Goal: Transaction & Acquisition: Purchase product/service

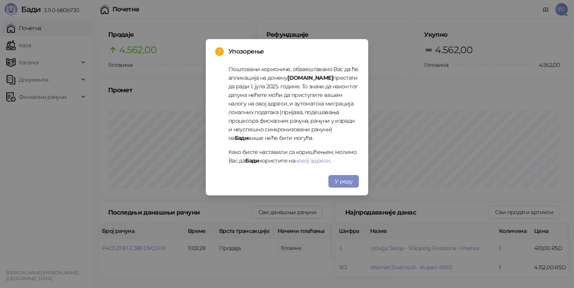
click at [336, 189] on div "Упозорење Поштовани корисниче, обавештавамо Вас да ће апликација на домену [DOM…" at bounding box center [287, 117] width 162 height 156
click at [337, 185] on button "У реду" at bounding box center [343, 181] width 30 height 12
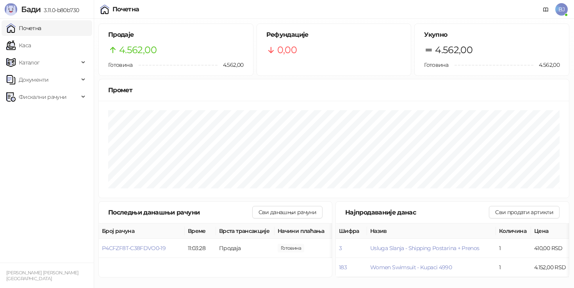
click at [28, 160] on ul "Почетна [PERSON_NAME] Документи Фискални рачуни" at bounding box center [47, 141] width 94 height 244
click at [31, 41] on link "Каса" at bounding box center [18, 45] width 25 height 16
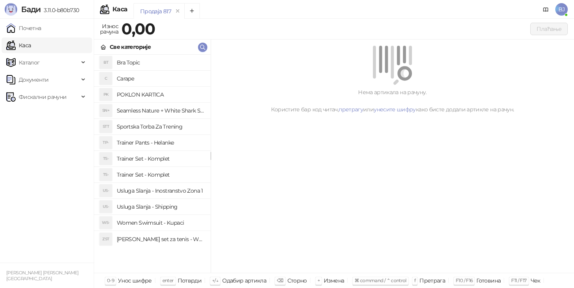
click at [158, 139] on h4 "Trainer Pants - Helanke" at bounding box center [160, 142] width 87 height 12
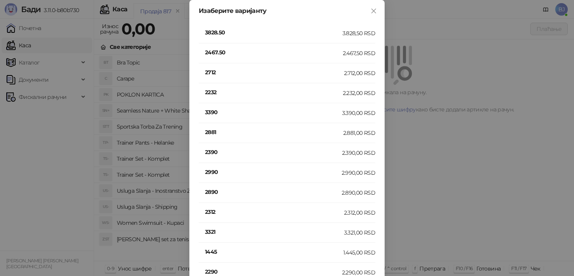
scroll to position [173, 0]
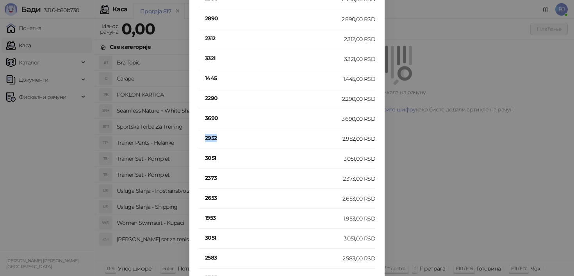
click at [212, 136] on h4 "2952" at bounding box center [273, 137] width 137 height 9
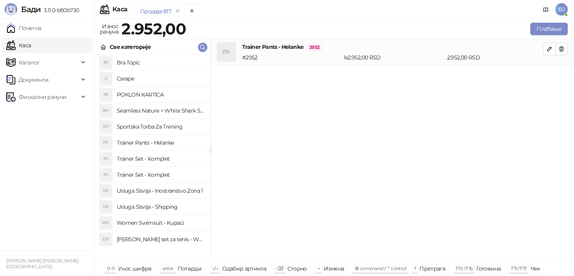
scroll to position [0, 0]
click at [168, 208] on h4 "Usluga Slanja - Shipping" at bounding box center [160, 206] width 87 height 12
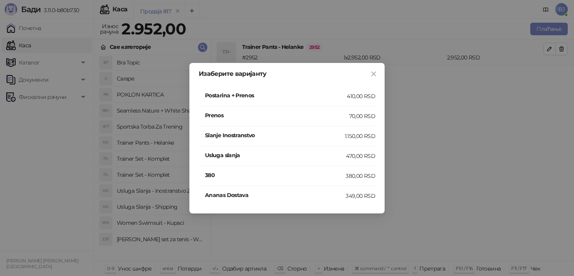
click at [313, 94] on h4 "Postarina + Prenos" at bounding box center [276, 95] width 142 height 9
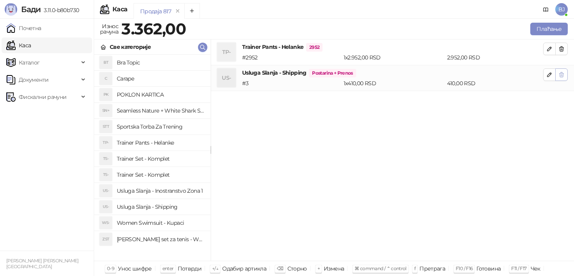
click at [565, 76] on button "button" at bounding box center [561, 74] width 12 height 12
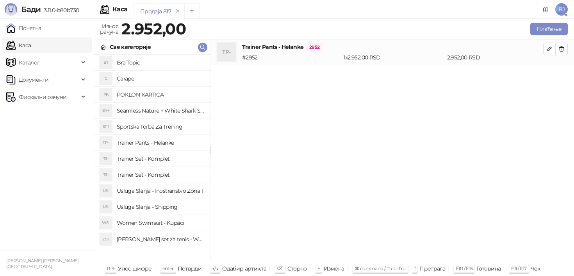
click at [155, 212] on h4 "Usluga Slanja - Shipping" at bounding box center [160, 206] width 87 height 12
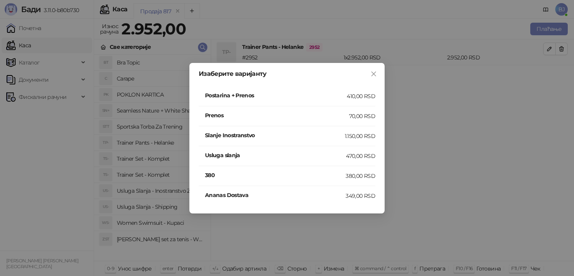
click at [354, 95] on div "410,00 RSD" at bounding box center [361, 96] width 28 height 9
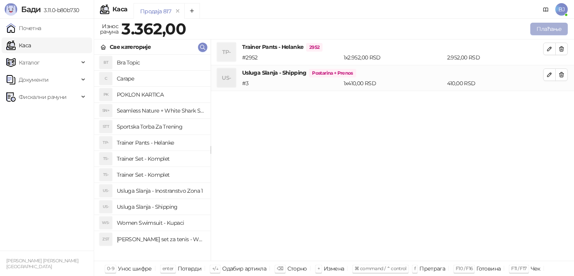
click at [555, 29] on button "Плаћање" at bounding box center [548, 29] width 37 height 12
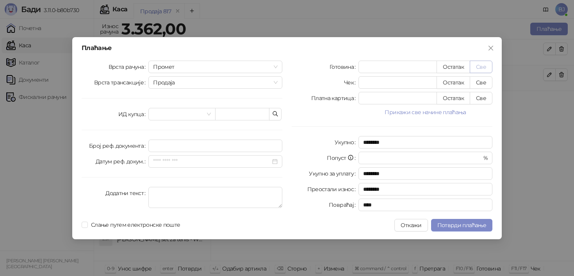
click at [484, 68] on button "Све" at bounding box center [480, 66] width 23 height 12
type input "****"
click at [466, 221] on span "Потврди плаћање" at bounding box center [461, 224] width 49 height 7
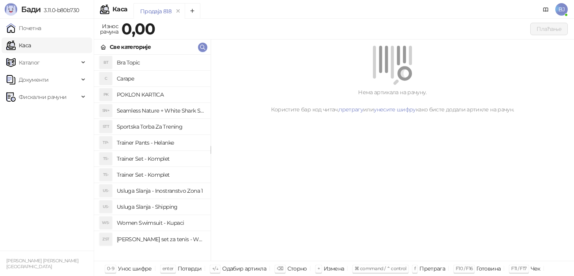
click at [172, 156] on h4 "Trainer Set - Komplet" at bounding box center [160, 158] width 87 height 12
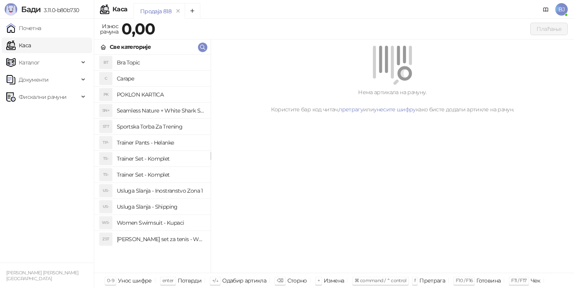
click at [146, 177] on h4 "Trainer Set - Komplet" at bounding box center [160, 174] width 87 height 12
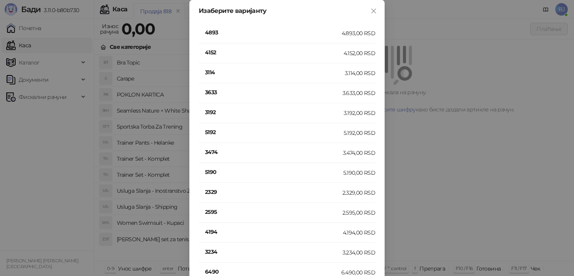
click at [207, 173] on h4 "5190" at bounding box center [274, 171] width 138 height 9
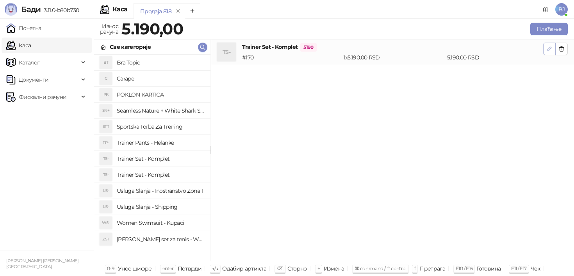
click at [551, 52] on icon "button" at bounding box center [549, 49] width 6 height 6
type input "*"
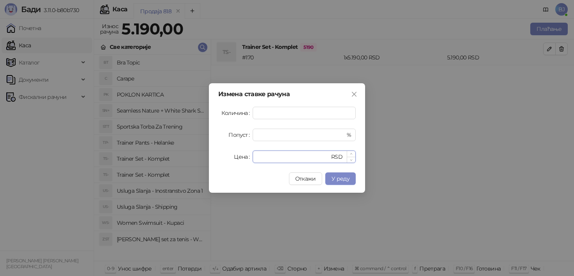
click at [281, 153] on input "****" at bounding box center [293, 157] width 72 height 12
type input "****"
click at [332, 176] on span "У реду" at bounding box center [340, 178] width 18 height 7
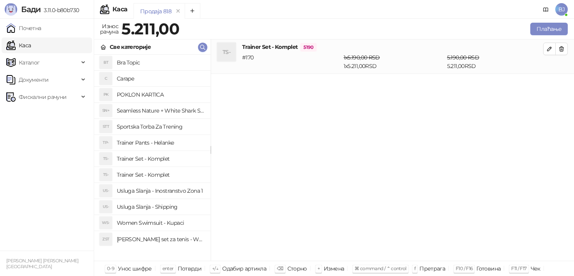
click at [169, 210] on h4 "Usluga Slanja - Shipping" at bounding box center [160, 206] width 87 height 12
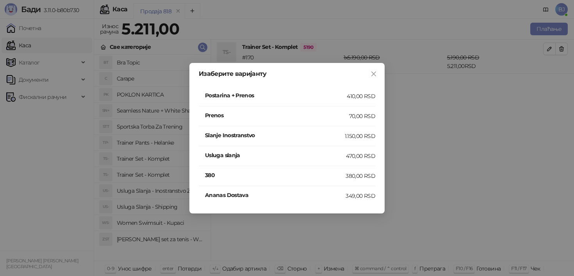
click at [359, 100] on div "410,00 RSD" at bounding box center [361, 96] width 28 height 9
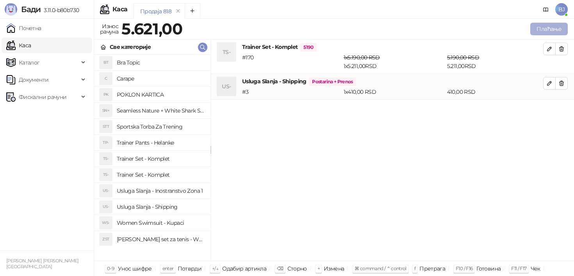
click at [552, 27] on button "Плаћање" at bounding box center [548, 29] width 37 height 12
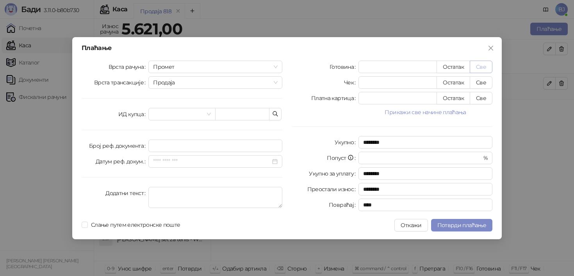
click at [483, 69] on button "Све" at bounding box center [480, 66] width 23 height 12
type input "****"
click at [452, 229] on button "Потврди плаћање" at bounding box center [461, 225] width 61 height 12
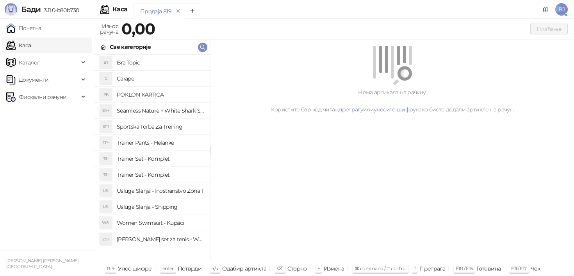
click at [170, 155] on h4 "Trainer Set - Komplet" at bounding box center [160, 158] width 87 height 12
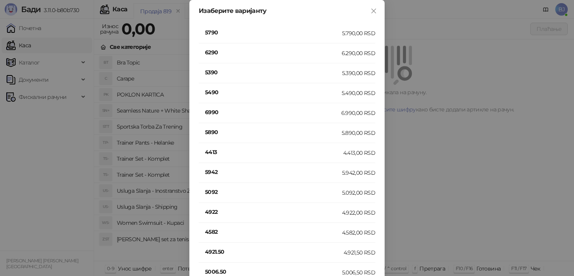
scroll to position [233, 0]
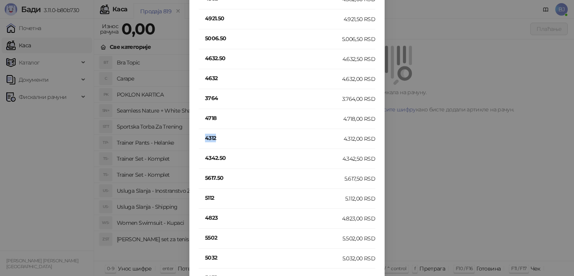
click at [211, 139] on h4 "4312" at bounding box center [274, 137] width 139 height 9
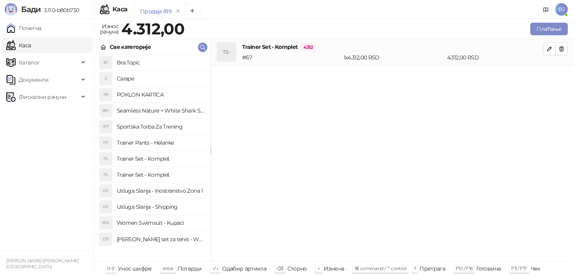
click at [166, 208] on h4 "Usluga Slanja - Shipping" at bounding box center [160, 206] width 87 height 12
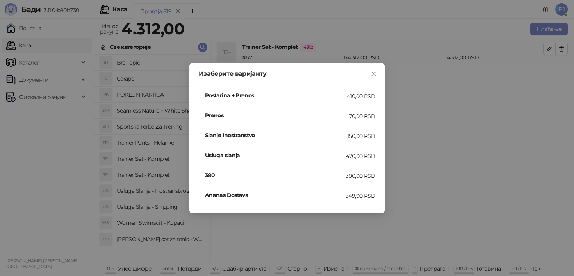
scroll to position [0, 0]
click at [331, 96] on h4 "Postarina + Prenos" at bounding box center [276, 95] width 142 height 9
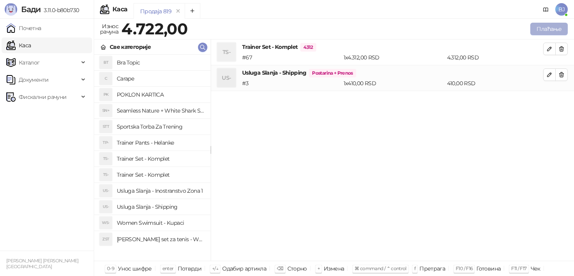
click at [555, 26] on button "Плаћање" at bounding box center [548, 29] width 37 height 12
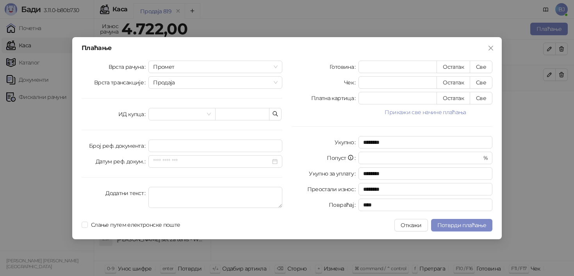
click at [485, 59] on div "Плаћање Врста рачуна Промет Врста трансакције Продаја ИД купца Број реф. докуме…" at bounding box center [286, 138] width 429 height 202
click at [483, 61] on button "Све" at bounding box center [480, 66] width 23 height 12
type input "****"
click at [463, 220] on button "Потврди плаћање" at bounding box center [461, 225] width 61 height 12
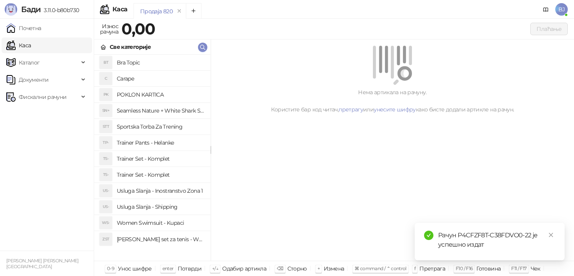
click at [156, 176] on h4 "Trainer Set - Komplet" at bounding box center [160, 174] width 87 height 12
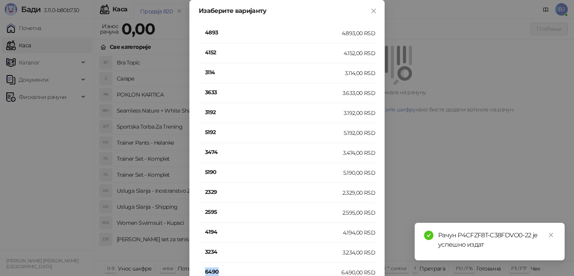
click at [208, 268] on h4 "6490" at bounding box center [273, 271] width 136 height 9
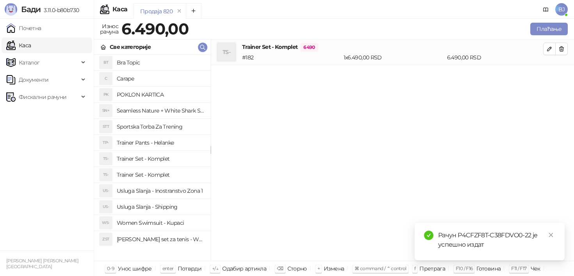
click at [180, 208] on h4 "Usluga Slanja - Shipping" at bounding box center [160, 206] width 87 height 12
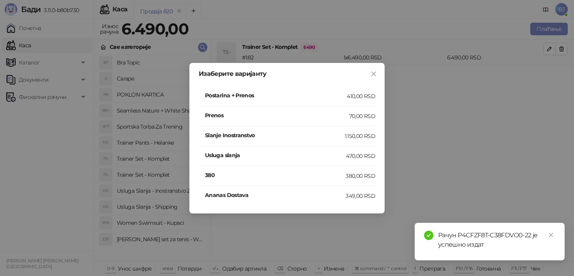
click at [340, 98] on h4 "Postarina + Prenos" at bounding box center [276, 95] width 142 height 9
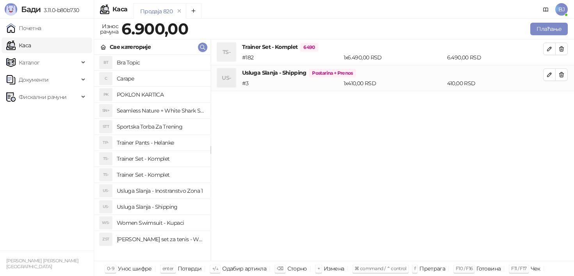
click at [553, 22] on div "Плаћање" at bounding box center [379, 29] width 379 height 16
click at [550, 26] on button "Плаћање" at bounding box center [548, 29] width 37 height 12
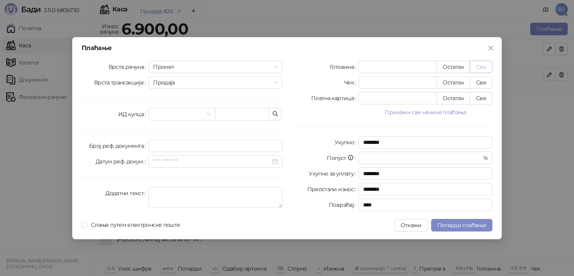
click at [480, 71] on button "Све" at bounding box center [480, 66] width 23 height 12
type input "****"
click at [469, 229] on button "Потврди плаћање" at bounding box center [461, 225] width 61 height 12
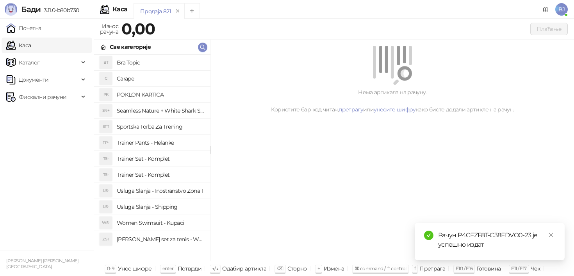
click at [167, 219] on h4 "Women Swimsuit - Kupaci" at bounding box center [160, 222] width 87 height 12
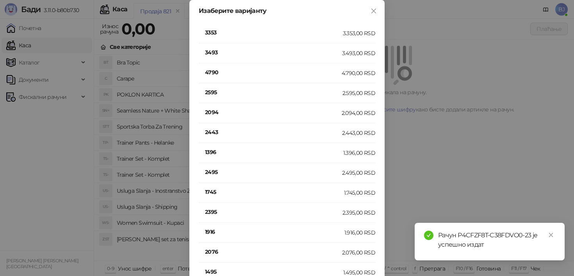
click at [212, 234] on h4 "1916" at bounding box center [274, 231] width 139 height 9
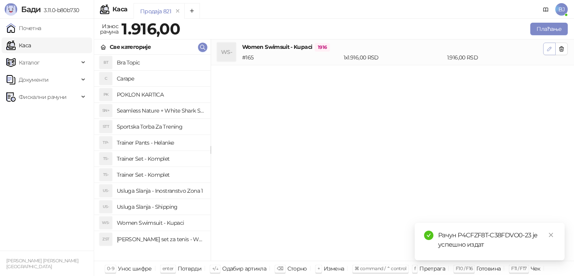
click at [548, 51] on icon "button" at bounding box center [549, 49] width 4 height 4
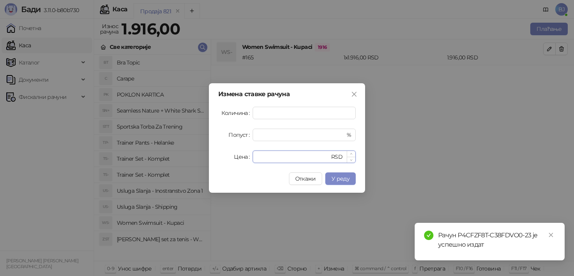
click at [277, 158] on input "****" at bounding box center [293, 157] width 72 height 12
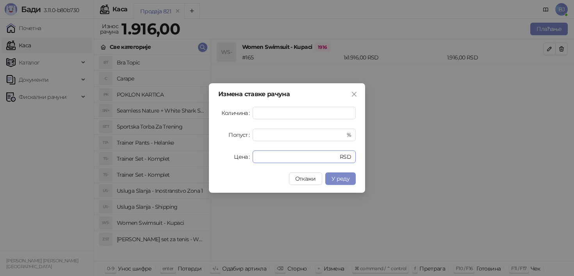
type input "****"
click at [346, 187] on div "Измена ставке рачуна Количина * Попуст * % Цена **** RSD Откажи У реду" at bounding box center [287, 137] width 156 height 109
click at [346, 180] on span "У реду" at bounding box center [340, 178] width 18 height 7
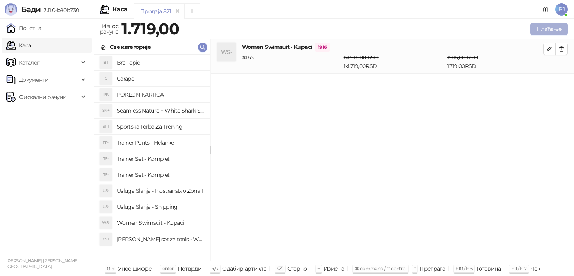
click at [560, 27] on button "Плаћање" at bounding box center [548, 29] width 37 height 12
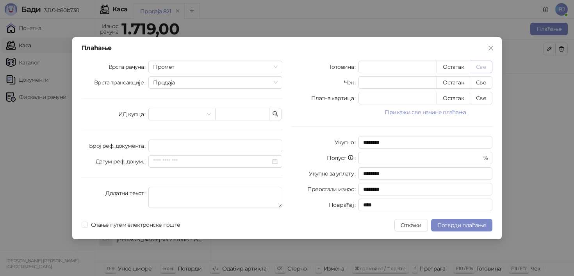
click at [484, 68] on button "Све" at bounding box center [480, 66] width 23 height 12
type input "****"
click at [450, 228] on span "Потврди плаћање" at bounding box center [461, 224] width 49 height 7
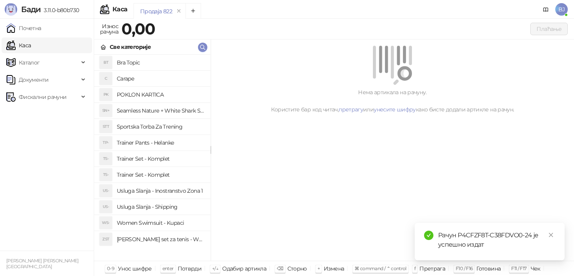
click at [157, 162] on h4 "Trainer Set - Komplet" at bounding box center [160, 158] width 87 height 12
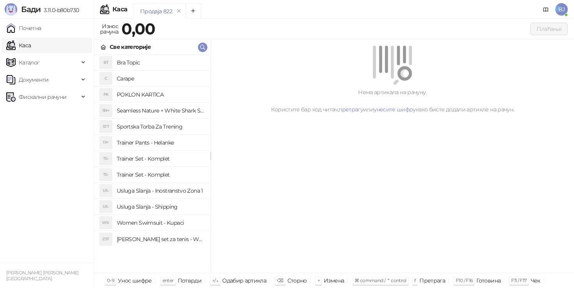
click at [180, 165] on li "TS- Trainer Set - Komplet" at bounding box center [152, 159] width 116 height 16
click at [170, 160] on h4 "Trainer Set - Komplet" at bounding box center [160, 158] width 87 height 12
click at [161, 169] on h4 "Trainer Set - Komplet" at bounding box center [160, 174] width 87 height 12
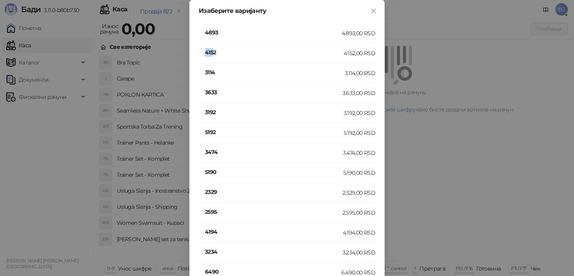
click at [212, 50] on h4 "4152" at bounding box center [274, 52] width 139 height 9
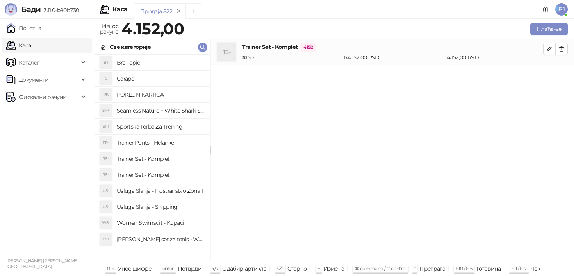
click at [156, 203] on h4 "Usluga Slanja - Shipping" at bounding box center [160, 206] width 87 height 12
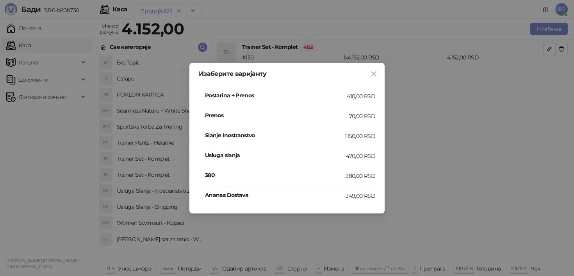
click at [321, 101] on div "Postarina + Prenos" at bounding box center [276, 96] width 142 height 10
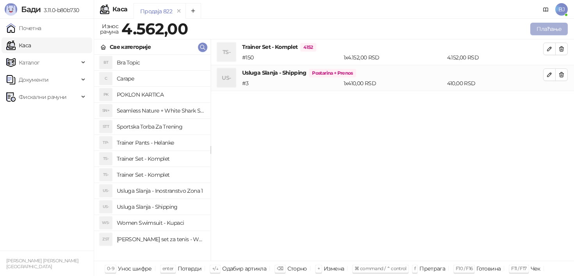
click at [549, 26] on button "Плаћање" at bounding box center [548, 29] width 37 height 12
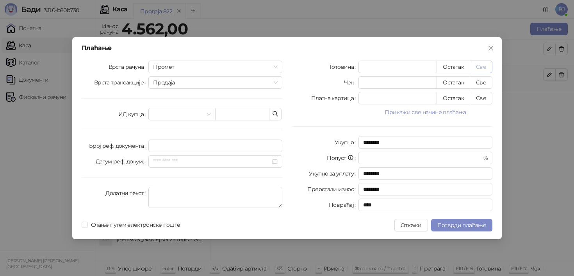
click at [478, 62] on button "Све" at bounding box center [480, 66] width 23 height 12
type input "****"
click at [456, 225] on span "Потврди плаћање" at bounding box center [461, 224] width 49 height 7
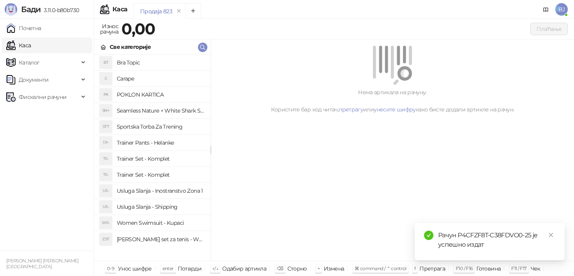
click at [183, 139] on h4 "Trainer Pants - Helanke" at bounding box center [160, 142] width 87 height 12
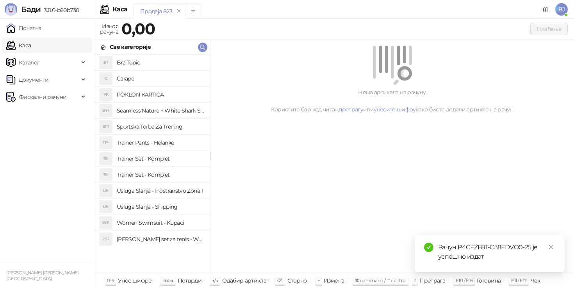
click at [170, 160] on h4 "Trainer Set - Komplet" at bounding box center [160, 158] width 87 height 12
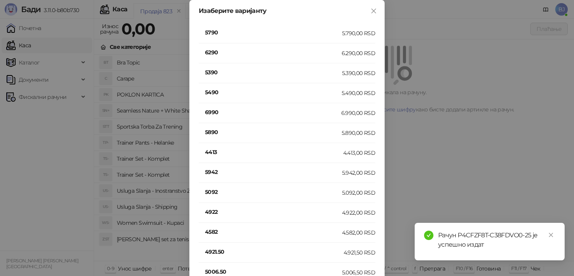
scroll to position [293, 0]
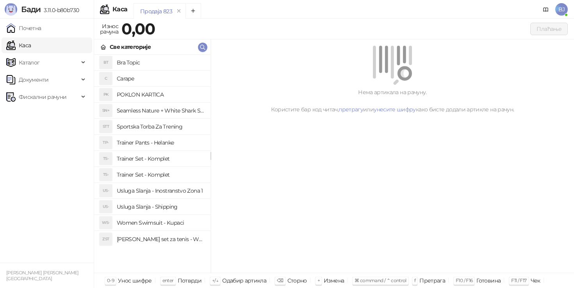
click at [162, 157] on h4 "Trainer Set - Komplet" at bounding box center [160, 158] width 87 height 12
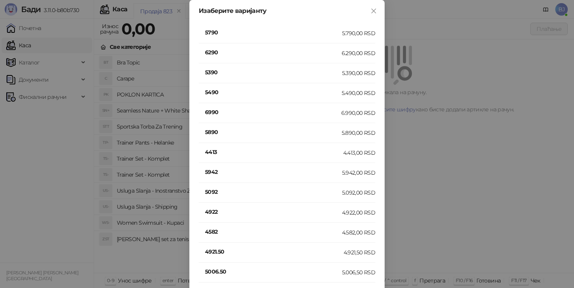
scroll to position [0, 0]
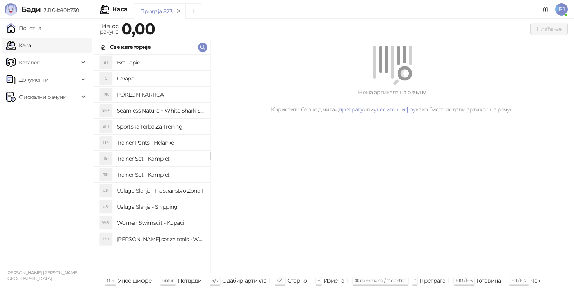
click at [170, 156] on h4 "Trainer Set - Komplet" at bounding box center [160, 158] width 87 height 12
click at [139, 172] on h4 "Trainer Set - Komplet" at bounding box center [160, 174] width 87 height 12
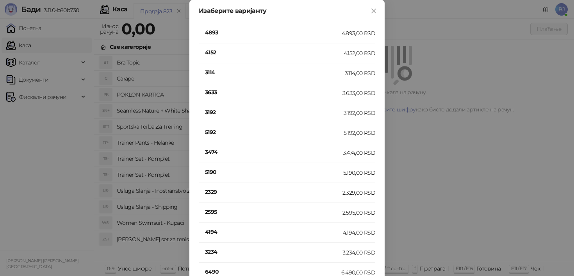
click at [214, 52] on h4 "4152" at bounding box center [274, 52] width 139 height 9
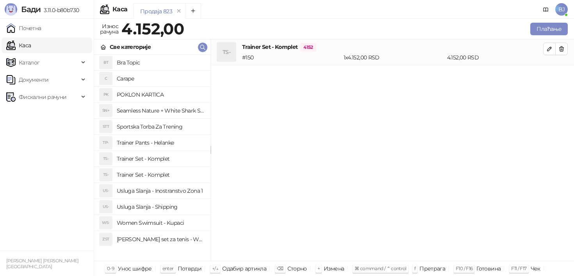
click at [171, 205] on h4 "Usluga Slanja - Shipping" at bounding box center [160, 206] width 87 height 12
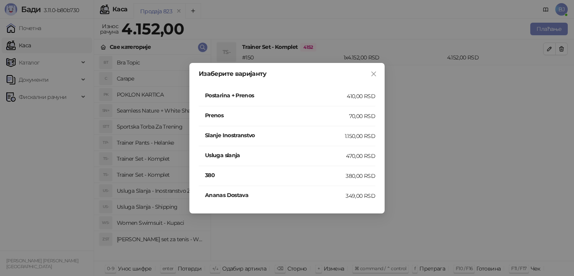
click at [331, 93] on h4 "Postarina + Prenos" at bounding box center [276, 95] width 142 height 9
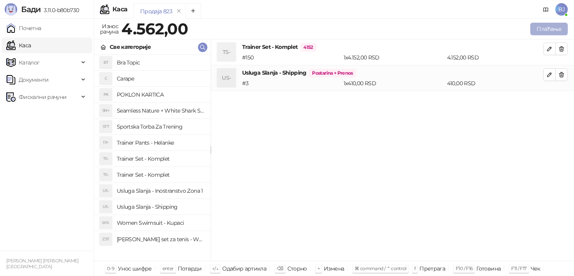
click at [564, 30] on button "Плаћање" at bounding box center [548, 29] width 37 height 12
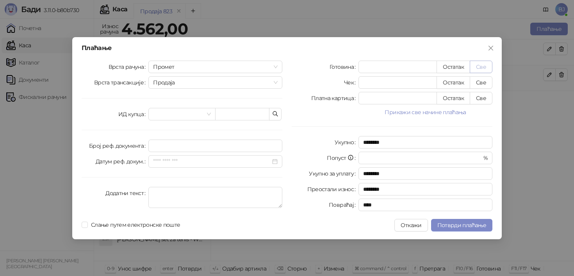
click at [485, 66] on button "Све" at bounding box center [480, 66] width 23 height 12
type input "****"
click at [455, 220] on button "Потврди плаћање" at bounding box center [461, 225] width 61 height 12
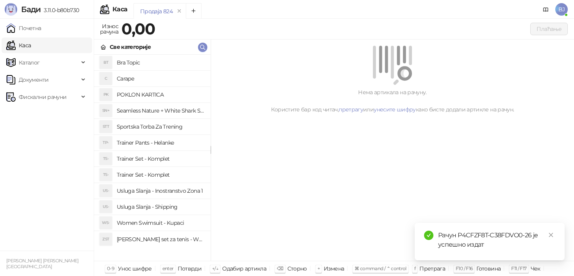
click at [159, 171] on h4 "Trainer Set - Komplet" at bounding box center [160, 174] width 87 height 12
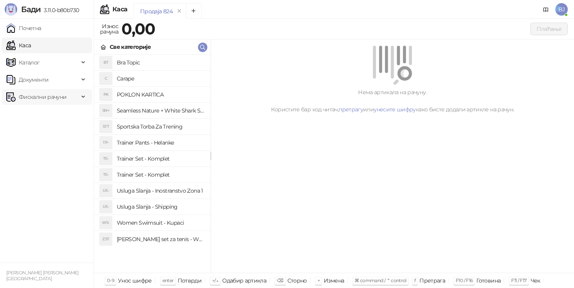
click at [57, 97] on span "Фискални рачуни" at bounding box center [43, 97] width 48 height 16
click at [51, 112] on link "Издати рачуни" at bounding box center [35, 114] width 52 height 16
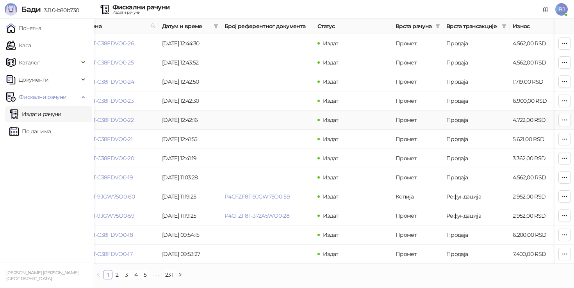
scroll to position [0, 30]
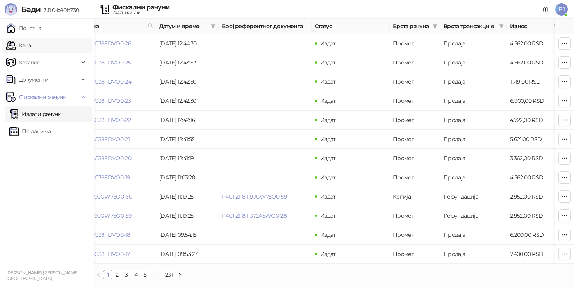
click at [31, 46] on link "Каса" at bounding box center [18, 45] width 25 height 16
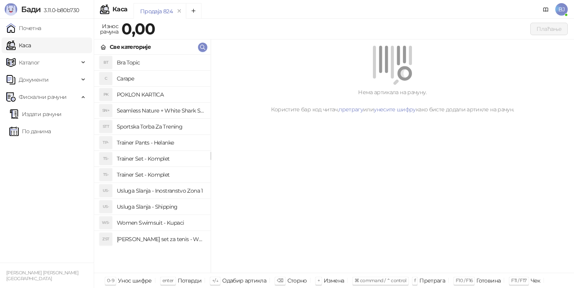
click at [170, 160] on h4 "Trainer Set - Komplet" at bounding box center [160, 158] width 87 height 12
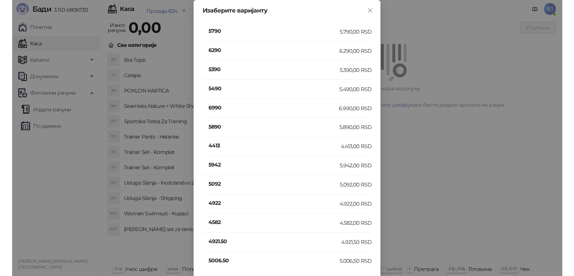
scroll to position [466, 0]
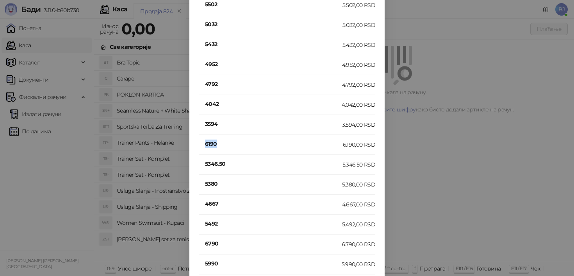
click at [213, 144] on h4 "6190" at bounding box center [274, 143] width 138 height 9
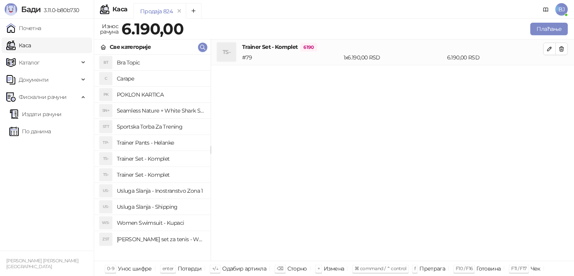
scroll to position [0, 0]
click at [167, 208] on h4 "Usluga Slanja - Shipping" at bounding box center [160, 206] width 87 height 12
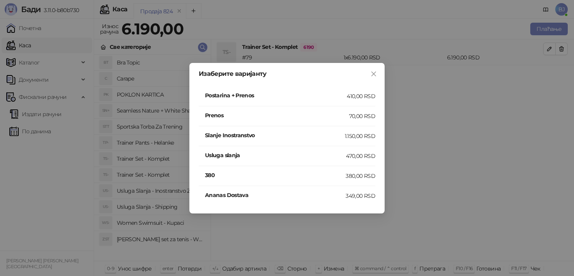
click at [321, 94] on h4 "Postarina + Prenos" at bounding box center [276, 95] width 142 height 9
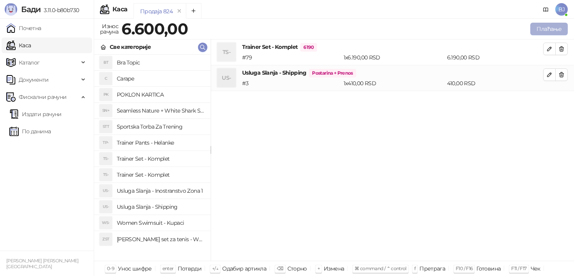
click at [545, 27] on button "Плаћање" at bounding box center [548, 29] width 37 height 12
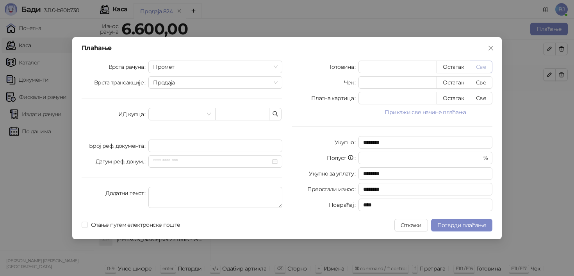
click at [479, 66] on button "Све" at bounding box center [480, 66] width 23 height 12
type input "****"
click at [473, 226] on span "Потврди плаћање" at bounding box center [461, 224] width 49 height 7
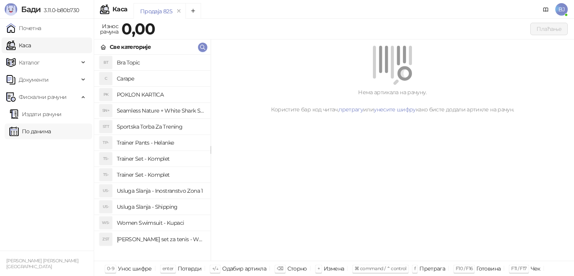
click at [39, 133] on link "По данима" at bounding box center [29, 131] width 41 height 16
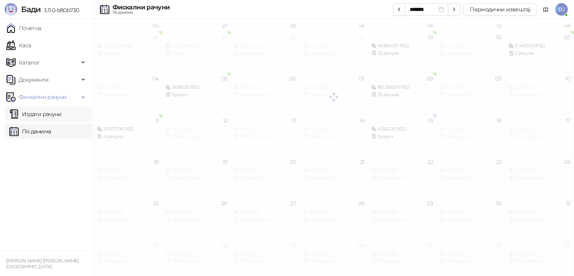
click at [43, 116] on link "Издати рачуни" at bounding box center [35, 114] width 52 height 16
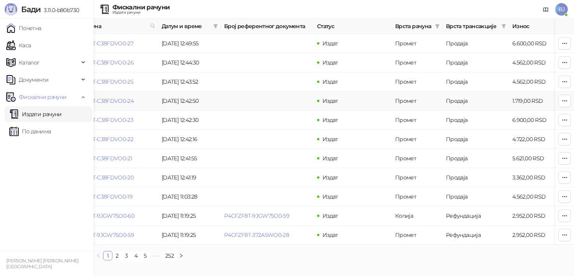
scroll to position [0, 28]
click at [31, 43] on link "Каса" at bounding box center [18, 45] width 25 height 16
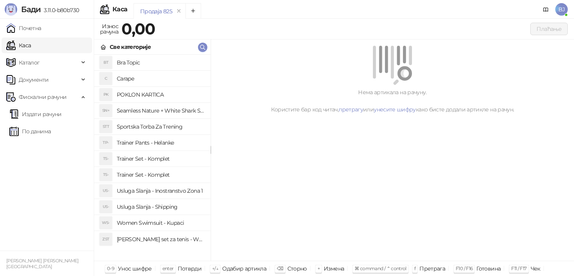
click at [155, 166] on li "TS- Trainer Set - Komplet" at bounding box center [152, 159] width 116 height 16
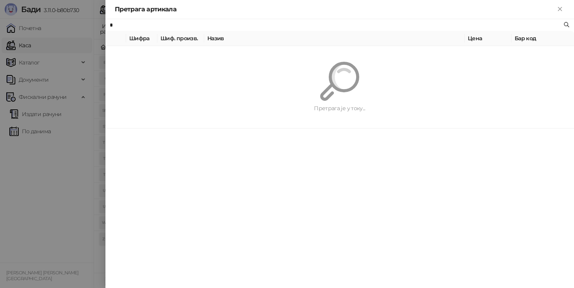
type input "**"
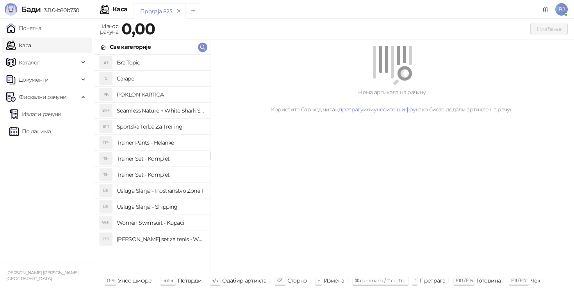
click at [166, 159] on h4 "Trainer Set - Komplet" at bounding box center [160, 158] width 87 height 12
click at [150, 178] on h4 "Trainer Set - Komplet" at bounding box center [160, 174] width 87 height 12
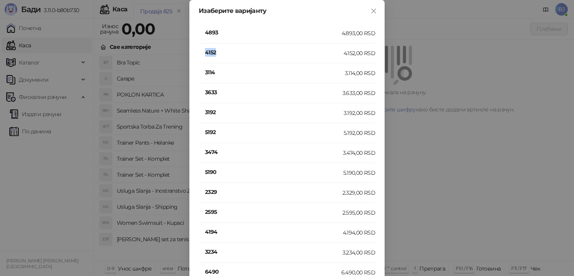
click at [210, 50] on h4 "4152" at bounding box center [274, 52] width 139 height 9
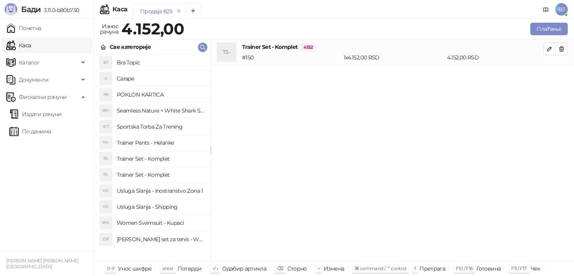
click at [181, 209] on h4 "Usluga Slanja - Shipping" at bounding box center [160, 206] width 87 height 12
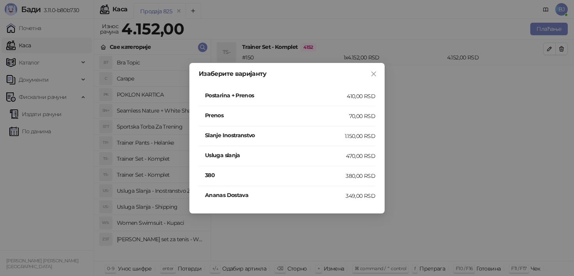
click at [329, 98] on h4 "Postarina + Prenos" at bounding box center [276, 95] width 142 height 9
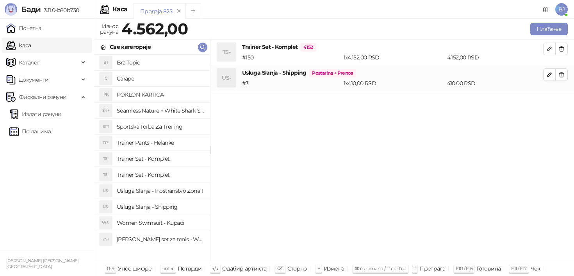
click at [524, 27] on div "Плаћање" at bounding box center [379, 29] width 377 height 12
click at [537, 27] on button "Плаћање" at bounding box center [548, 29] width 37 height 12
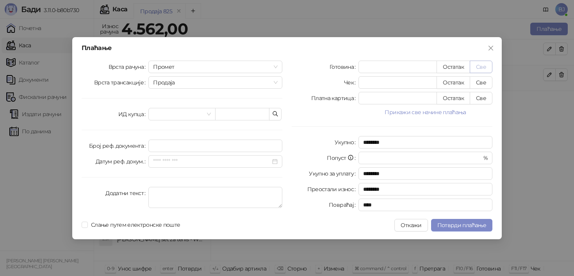
click at [477, 66] on button "Све" at bounding box center [480, 66] width 23 height 12
type input "****"
click at [461, 227] on span "Потврди плаћање" at bounding box center [461, 224] width 49 height 7
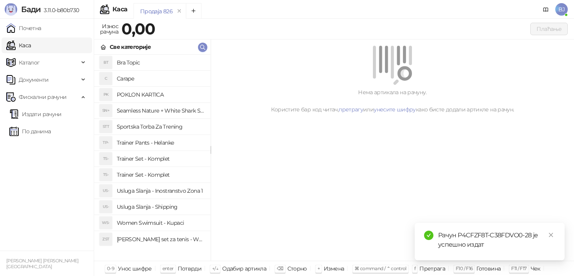
click at [175, 172] on h4 "Trainer Set - Komplet" at bounding box center [160, 174] width 87 height 12
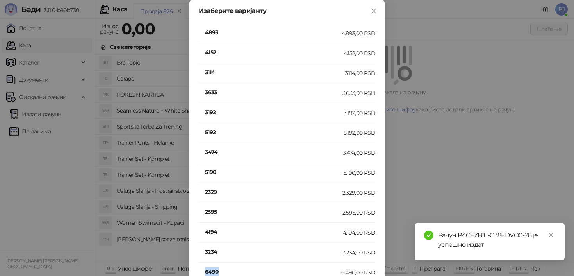
click at [213, 268] on h4 "6490" at bounding box center [273, 271] width 136 height 9
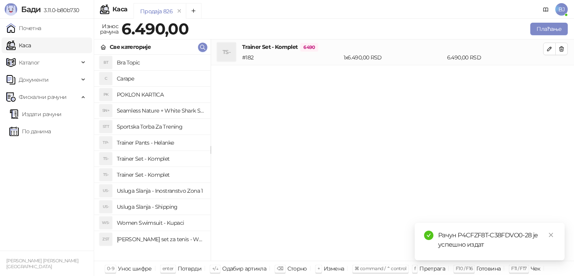
click at [171, 207] on h4 "Usluga Slanja - Shipping" at bounding box center [160, 206] width 87 height 12
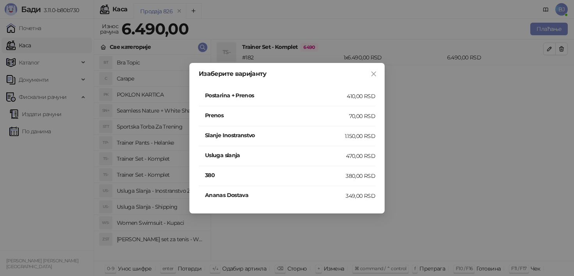
click at [332, 97] on h4 "Postarina + Prenos" at bounding box center [276, 95] width 142 height 9
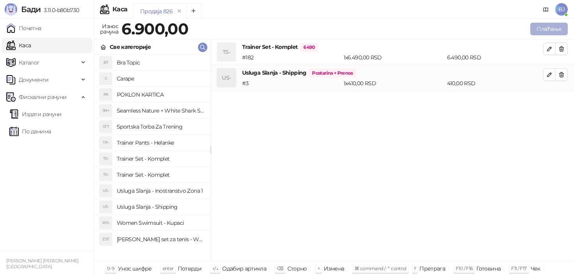
click at [547, 28] on button "Плаћање" at bounding box center [548, 29] width 37 height 12
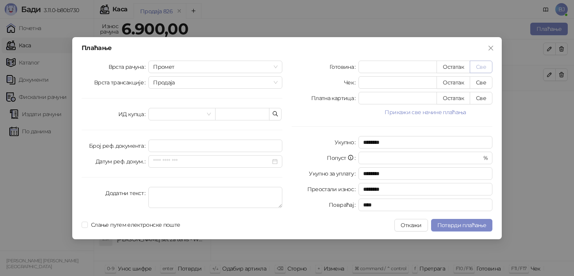
click at [480, 66] on button "Све" at bounding box center [480, 66] width 23 height 12
type input "****"
click at [462, 220] on button "Потврди плаћање" at bounding box center [461, 225] width 61 height 12
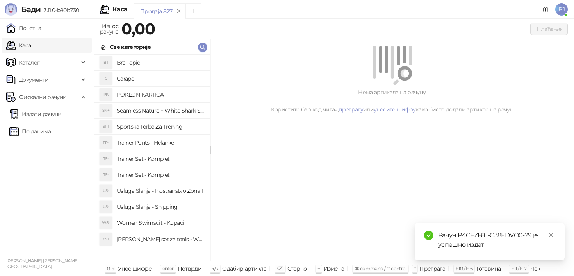
click at [171, 208] on h4 "Usluga Slanja - Shipping" at bounding box center [160, 206] width 87 height 12
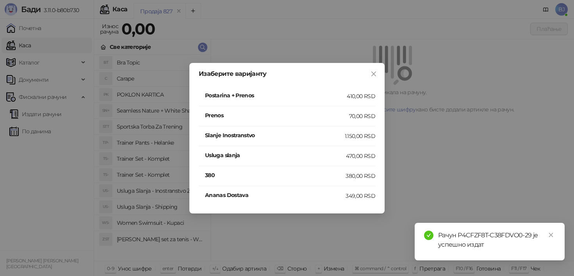
click at [342, 94] on h4 "Postarina + Prenos" at bounding box center [276, 95] width 142 height 9
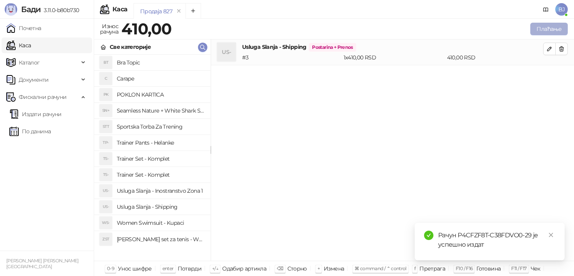
click at [547, 24] on button "Плаћање" at bounding box center [548, 29] width 37 height 12
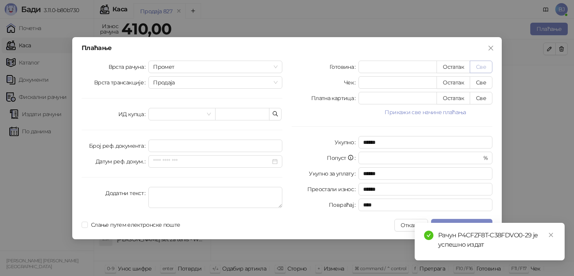
click at [487, 65] on button "Све" at bounding box center [480, 66] width 23 height 12
type input "***"
type input "****"
click at [547, 234] on link "Close" at bounding box center [550, 234] width 9 height 9
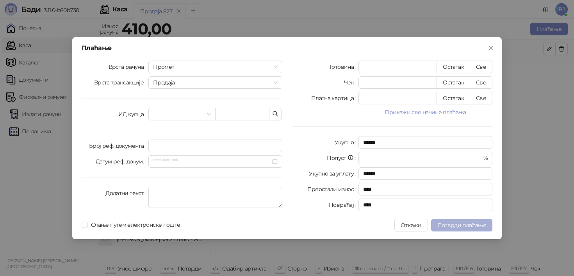
click at [456, 226] on span "Потврди плаћање" at bounding box center [461, 224] width 49 height 7
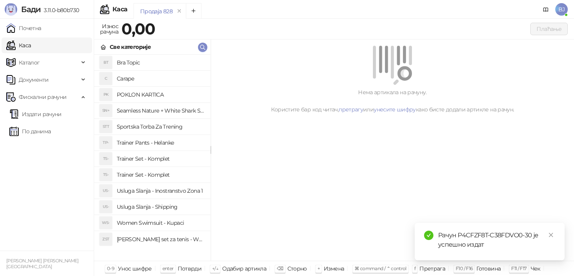
click at [178, 220] on h4 "Women Swimsuit - Kupaci" at bounding box center [160, 222] width 87 height 12
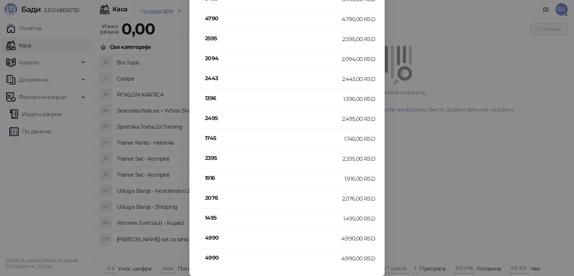
scroll to position [54, 0]
click at [225, 237] on h4 "4990" at bounding box center [273, 237] width 136 height 9
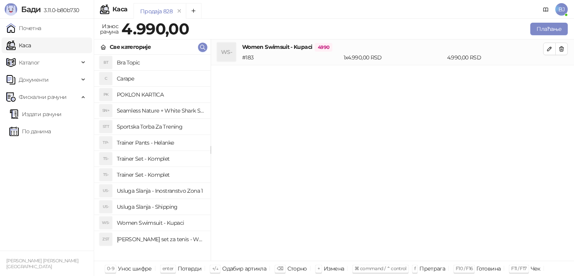
scroll to position [0, 0]
click at [547, 51] on icon "button" at bounding box center [549, 49] width 4 height 4
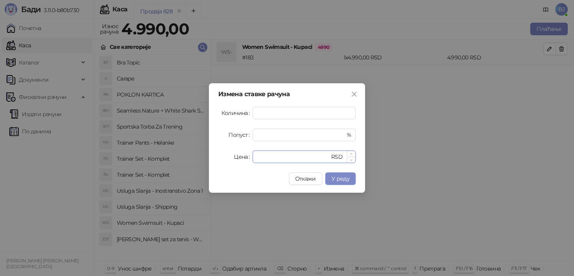
click at [277, 157] on input "****" at bounding box center [293, 157] width 72 height 12
type input "*"
type input "****"
click at [338, 176] on span "У реду" at bounding box center [340, 178] width 18 height 7
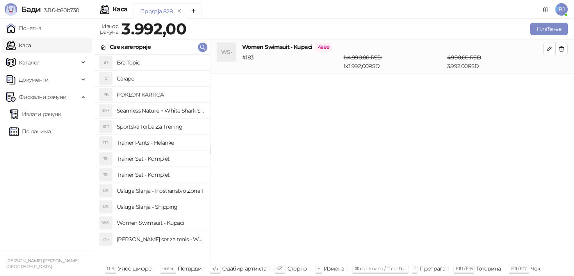
click at [175, 204] on h4 "Usluga Slanja - Shipping" at bounding box center [160, 206] width 87 height 12
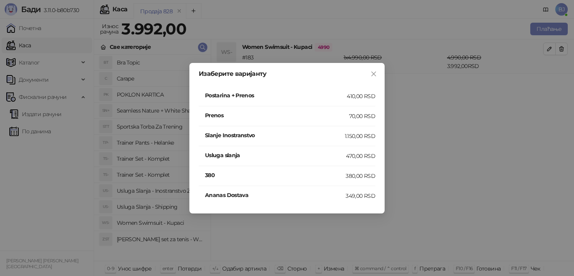
click at [357, 95] on div "410,00 RSD" at bounding box center [361, 96] width 28 height 9
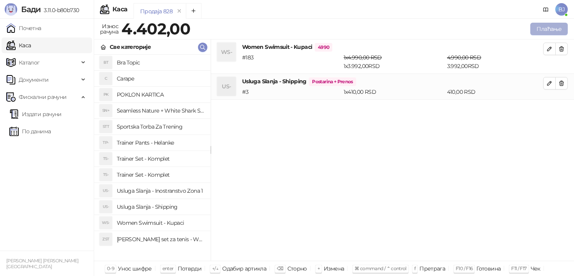
click at [550, 30] on button "Плаћање" at bounding box center [548, 29] width 37 height 12
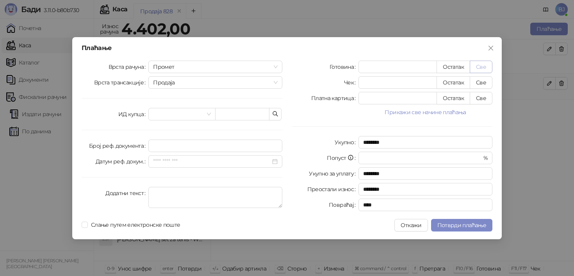
click at [487, 66] on button "Све" at bounding box center [480, 66] width 23 height 12
type input "****"
click at [446, 227] on span "Потврди плаћање" at bounding box center [461, 224] width 49 height 7
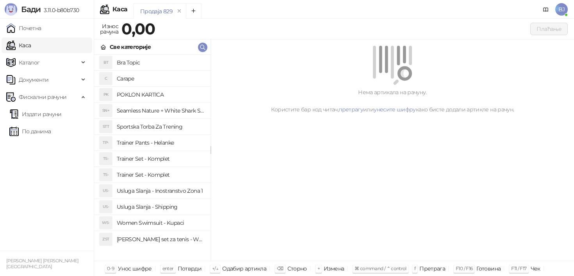
click at [31, 48] on link "Каса" at bounding box center [18, 45] width 25 height 16
click at [43, 119] on link "Издати рачуни" at bounding box center [35, 114] width 52 height 16
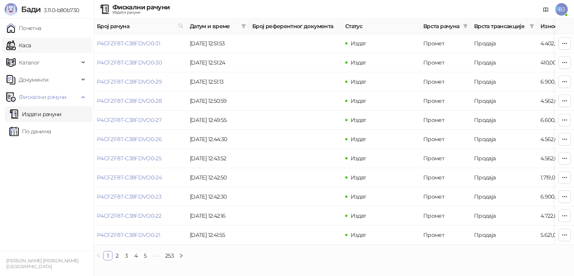
click at [28, 42] on link "Каса" at bounding box center [18, 45] width 25 height 16
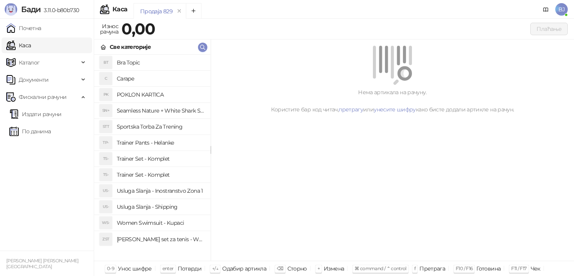
click at [168, 158] on h4 "Trainer Set - Komplet" at bounding box center [160, 158] width 87 height 12
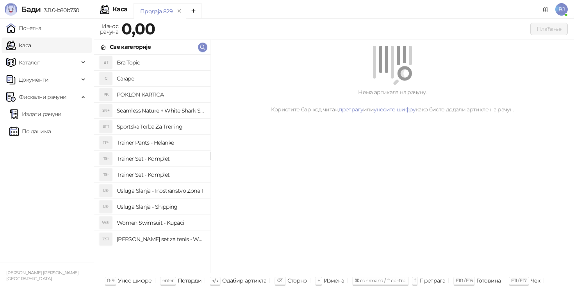
click at [155, 178] on h4 "Trainer Set - Komplet" at bounding box center [160, 174] width 87 height 12
click at [156, 156] on h4 "Trainer Set - Komplet" at bounding box center [160, 158] width 87 height 12
click at [146, 179] on h4 "Trainer Set - Komplet" at bounding box center [160, 174] width 87 height 12
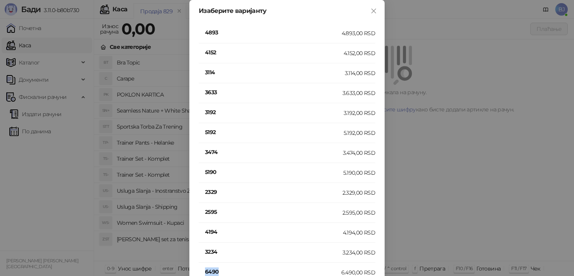
click at [214, 267] on li "6490 6.490,00 RSD" at bounding box center [287, 272] width 176 height 20
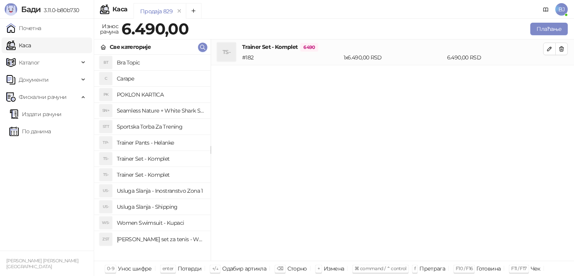
click at [180, 208] on h4 "Usluga Slanja - Shipping" at bounding box center [160, 206] width 87 height 12
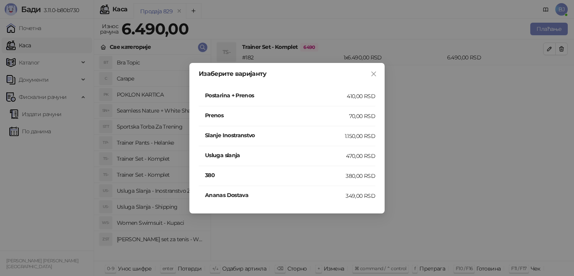
click at [337, 96] on h4 "Postarina + Prenos" at bounding box center [276, 95] width 142 height 9
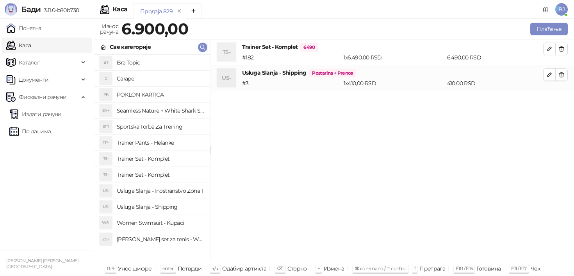
click at [551, 20] on div "Продаја 829 Износ рачуна 6.900,00 Плаћање Све категорије BT Bra Topic C Carape …" at bounding box center [334, 147] width 480 height 257
click at [550, 24] on button "Плаћање" at bounding box center [548, 29] width 37 height 12
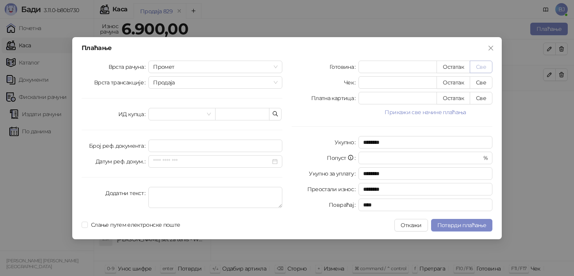
click at [489, 62] on button "Све" at bounding box center [480, 66] width 23 height 12
type input "****"
click at [454, 225] on span "Потврди плаћање" at bounding box center [461, 224] width 49 height 7
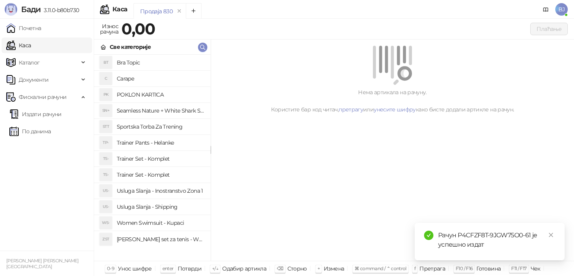
click at [166, 159] on h4 "Trainer Set - Komplet" at bounding box center [160, 158] width 87 height 12
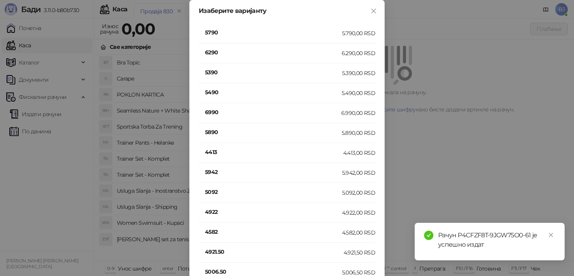
scroll to position [153, 0]
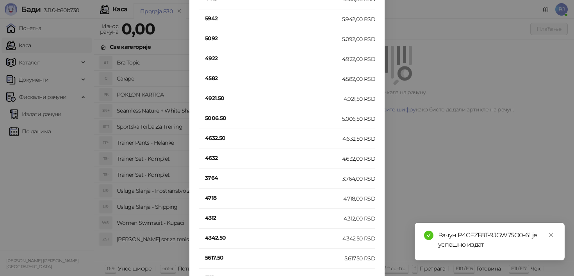
click at [218, 156] on h4 "4632" at bounding box center [273, 157] width 137 height 9
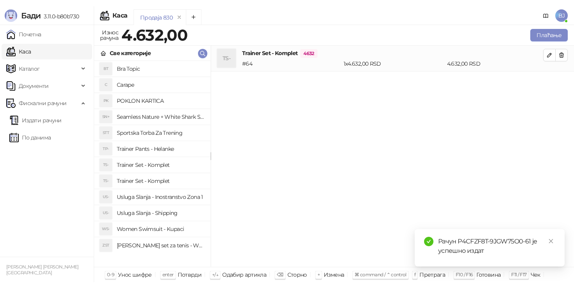
scroll to position [0, 0]
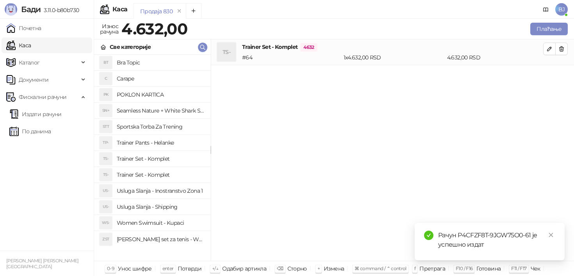
click at [166, 209] on h4 "Usluga Slanja - Shipping" at bounding box center [160, 206] width 87 height 12
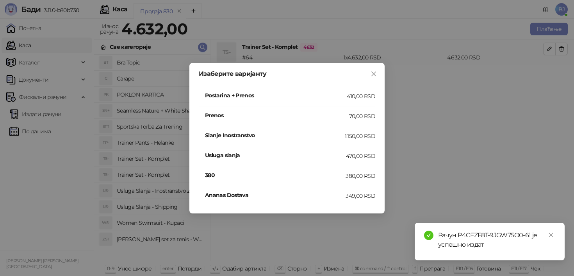
click at [350, 92] on div "410,00 RSD" at bounding box center [361, 96] width 28 height 9
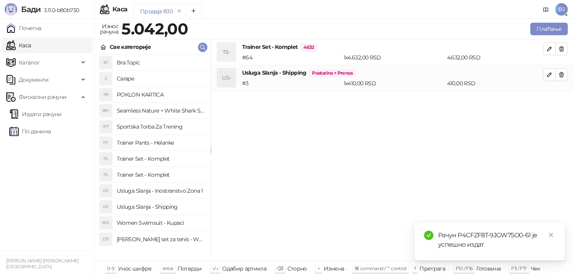
click at [551, 20] on div "Продаја 830 Износ рачуна 5.042,00 Плаћање Све категорије BT Bra Topic C Carape …" at bounding box center [334, 147] width 480 height 257
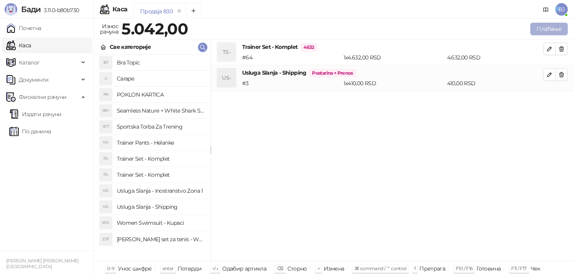
click at [551, 26] on button "Плаћање" at bounding box center [548, 29] width 37 height 12
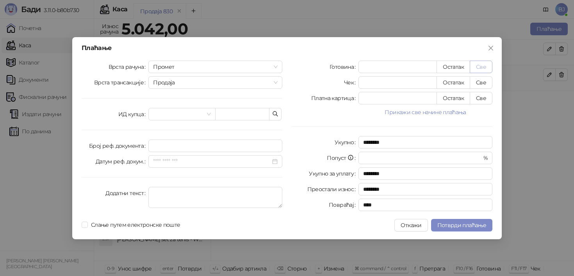
click at [479, 69] on button "Све" at bounding box center [480, 66] width 23 height 12
type input "****"
click at [462, 219] on button "Потврди плаћање" at bounding box center [461, 225] width 61 height 12
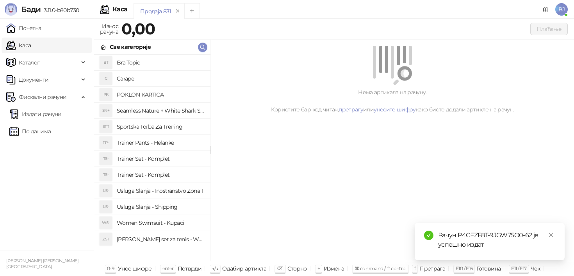
click at [164, 160] on h4 "Trainer Set - Komplet" at bounding box center [160, 158] width 87 height 12
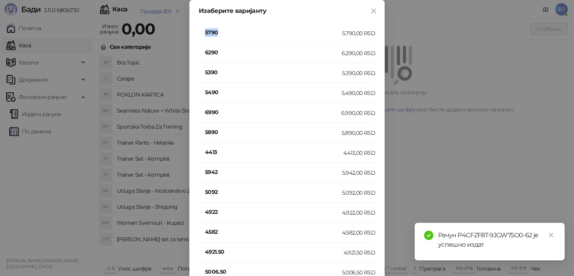
click at [212, 30] on h4 "5790" at bounding box center [273, 32] width 137 height 9
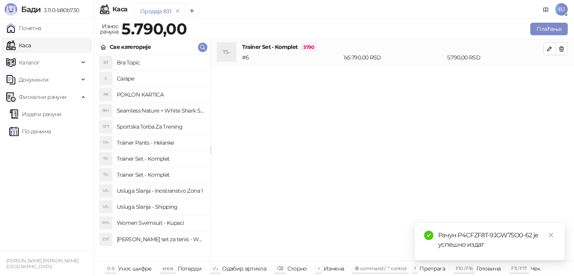
click at [164, 205] on h4 "Usluga Slanja - Shipping" at bounding box center [160, 206] width 87 height 12
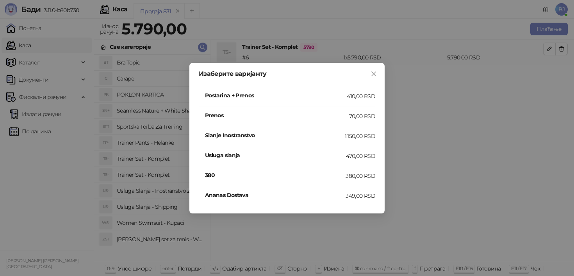
click at [326, 99] on h4 "Postarina + Prenos" at bounding box center [276, 95] width 142 height 9
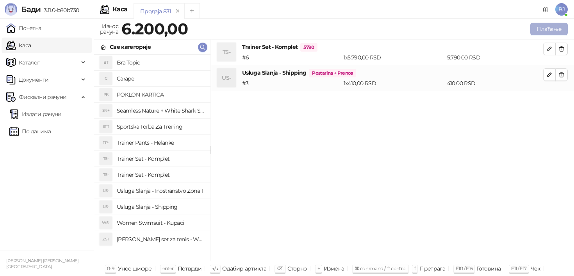
click at [559, 30] on button "Плаћање" at bounding box center [548, 29] width 37 height 12
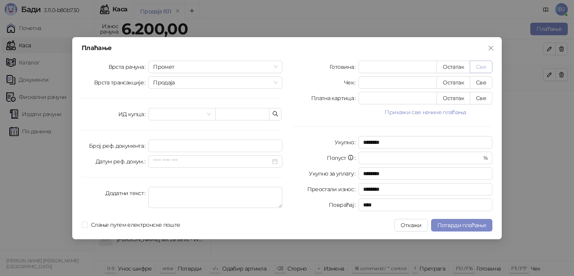
click at [484, 72] on button "Све" at bounding box center [480, 66] width 23 height 12
type input "****"
click at [484, 64] on button "Све" at bounding box center [480, 66] width 23 height 12
click at [453, 224] on span "Потврди плаћање" at bounding box center [461, 224] width 49 height 7
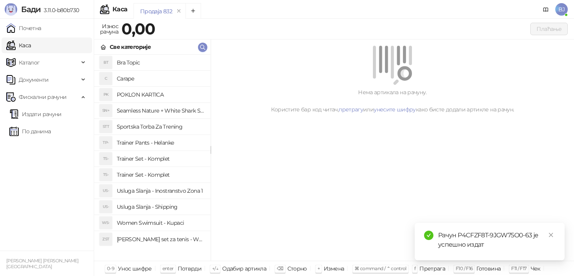
click at [147, 172] on h4 "Trainer Set - Komplet" at bounding box center [160, 174] width 87 height 12
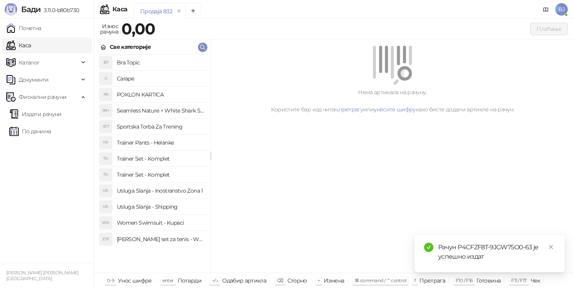
click at [171, 156] on h4 "Trainer Set - Komplet" at bounding box center [160, 158] width 87 height 12
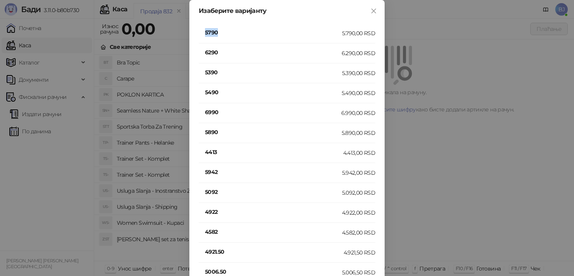
click at [212, 33] on h4 "5790" at bounding box center [273, 32] width 137 height 9
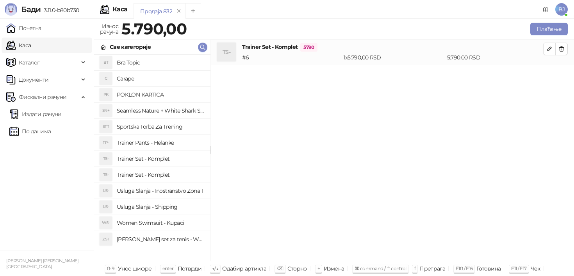
click at [163, 209] on h4 "Usluga Slanja - Shipping" at bounding box center [160, 206] width 87 height 12
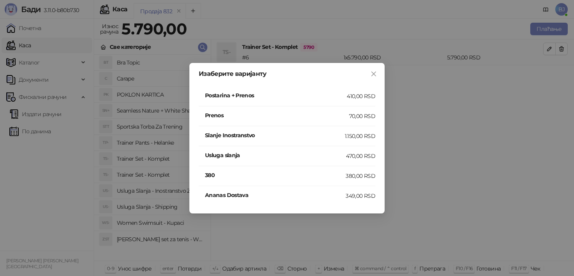
click at [323, 101] on li "Postarina + Prenos 410,00 RSD" at bounding box center [287, 96] width 176 height 20
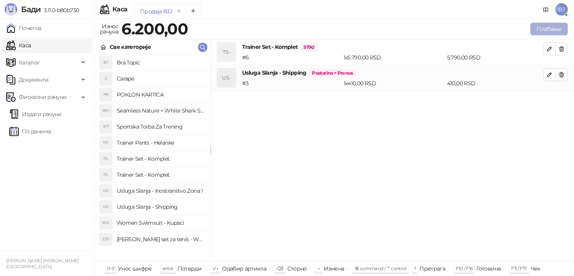
click at [543, 30] on button "Плаћање" at bounding box center [548, 29] width 37 height 12
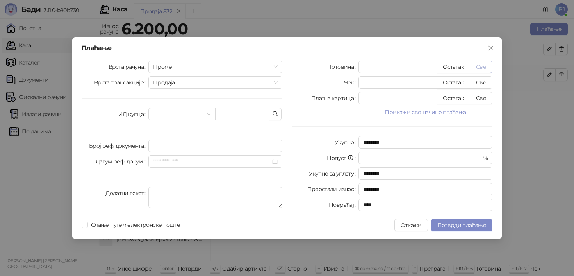
click at [483, 65] on button "Све" at bounding box center [480, 66] width 23 height 12
type input "****"
click at [469, 224] on span "Потврди плаћање" at bounding box center [461, 224] width 49 height 7
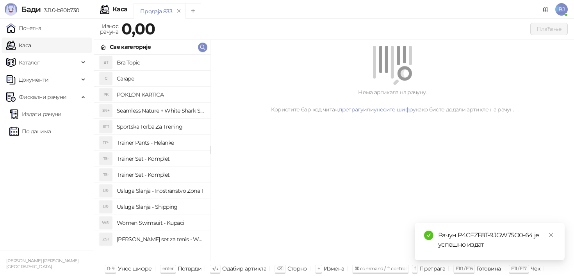
click at [175, 218] on h4 "Women Swimsuit - Kupaci" at bounding box center [160, 222] width 87 height 12
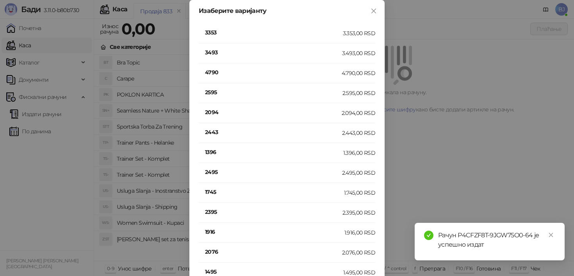
click at [213, 151] on h4 "1396" at bounding box center [274, 152] width 138 height 9
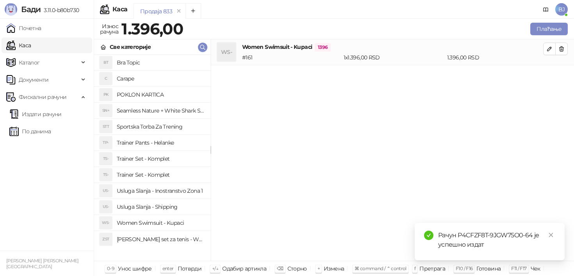
click at [171, 209] on h4 "Usluga Slanja - Shipping" at bounding box center [160, 206] width 87 height 12
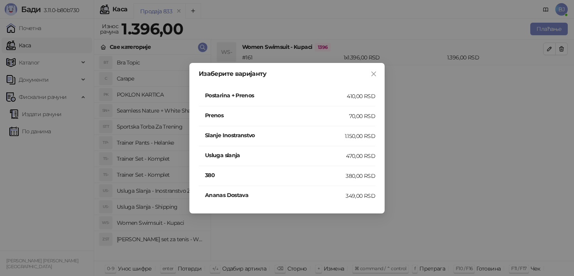
click at [344, 98] on h4 "Postarina + Prenos" at bounding box center [276, 95] width 142 height 9
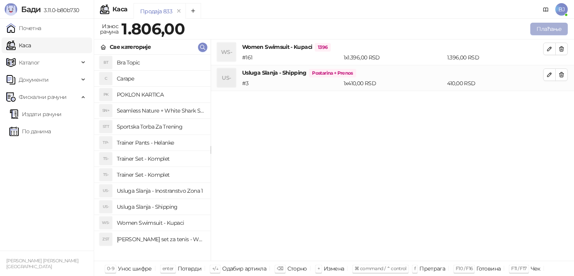
click at [540, 30] on button "Плаћање" at bounding box center [548, 29] width 37 height 12
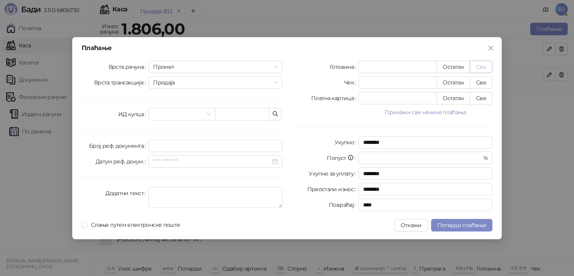
click at [481, 66] on button "Све" at bounding box center [480, 66] width 23 height 12
type input "****"
click at [459, 224] on span "Потврди плаћање" at bounding box center [461, 224] width 49 height 7
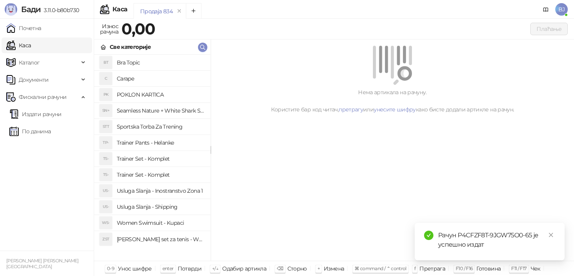
click at [165, 208] on h4 "Usluga Slanja - Shipping" at bounding box center [160, 206] width 87 height 12
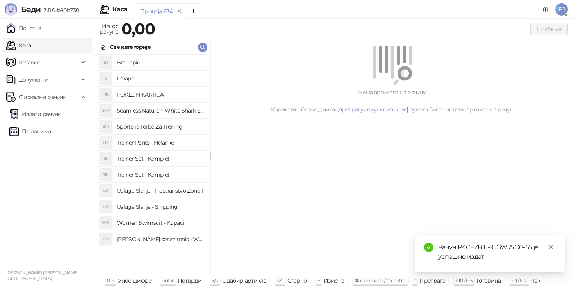
click at [165, 176] on h4 "Trainer Set - Komplet" at bounding box center [160, 174] width 87 height 12
click at [147, 173] on h4 "Trainer Set - Komplet" at bounding box center [160, 174] width 87 height 12
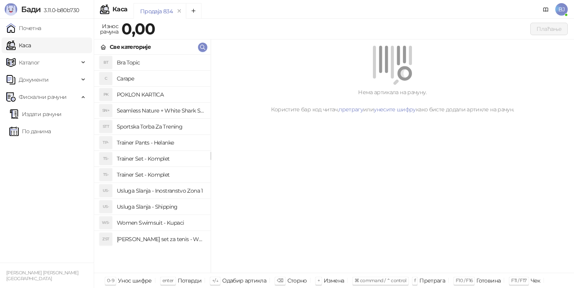
click at [166, 157] on h4 "Trainer Set - Komplet" at bounding box center [160, 158] width 87 height 12
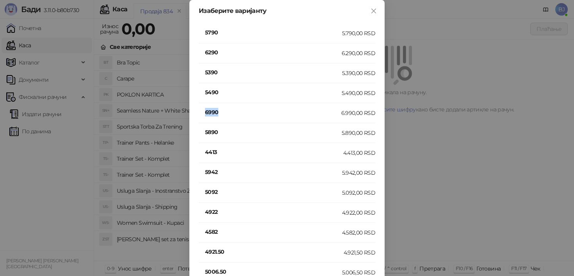
click at [210, 108] on h4 "6990" at bounding box center [273, 112] width 136 height 9
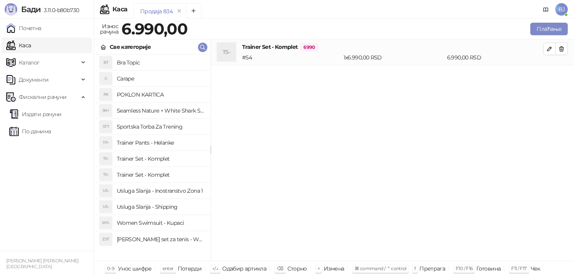
click at [173, 208] on h4 "Usluga Slanja - Shipping" at bounding box center [160, 206] width 87 height 12
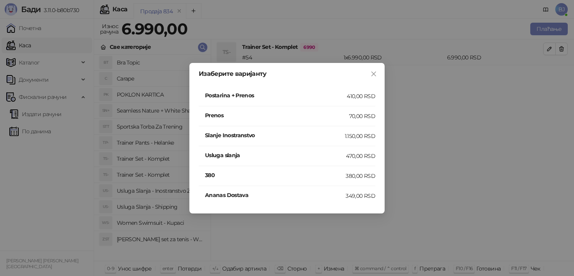
click at [336, 98] on h4 "Postarina + Prenos" at bounding box center [276, 95] width 142 height 9
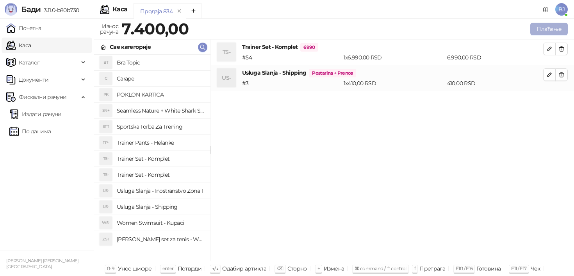
click at [547, 27] on button "Плаћање" at bounding box center [548, 29] width 37 height 12
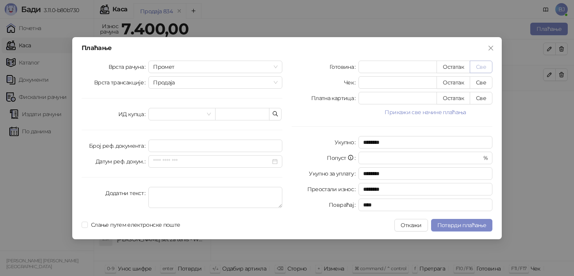
click at [480, 69] on button "Све" at bounding box center [480, 66] width 23 height 12
type input "****"
click at [458, 220] on button "Потврди плаћање" at bounding box center [461, 225] width 61 height 12
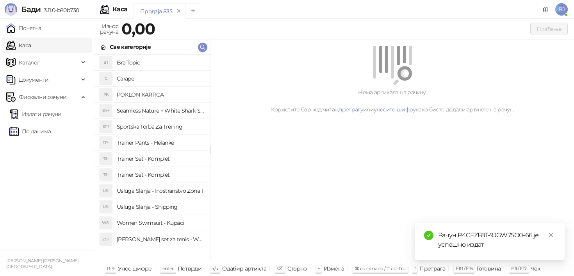
click at [173, 178] on h4 "Trainer Set - Komplet" at bounding box center [160, 174] width 87 height 12
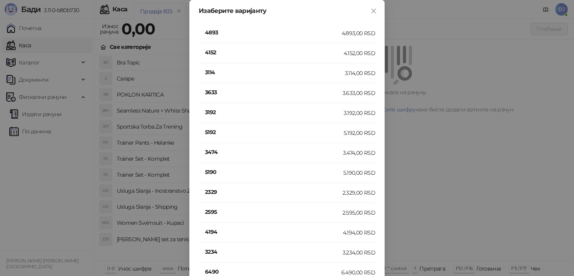
click at [505, 0] on html "Бади 3.11.0-b80b730 Почетна Каса Каталог Документи Фискални рачуни Издати рачун…" at bounding box center [287, 138] width 574 height 276
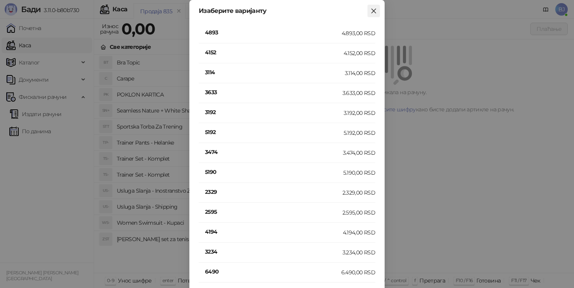
click at [372, 12] on icon "close" at bounding box center [373, 11] width 5 height 5
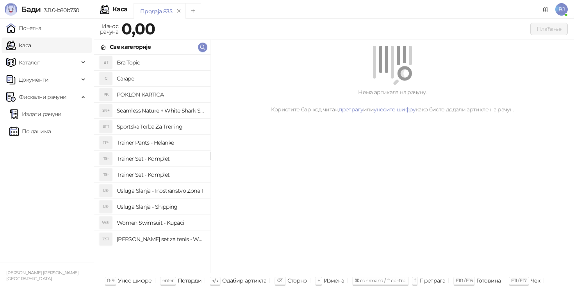
click at [160, 174] on h4 "Trainer Set - Komplet" at bounding box center [160, 174] width 87 height 12
click at [168, 161] on h4 "Trainer Set - Komplet" at bounding box center [160, 158] width 87 height 12
click at [175, 144] on h4 "Trainer Pants - Helanke" at bounding box center [160, 142] width 87 height 12
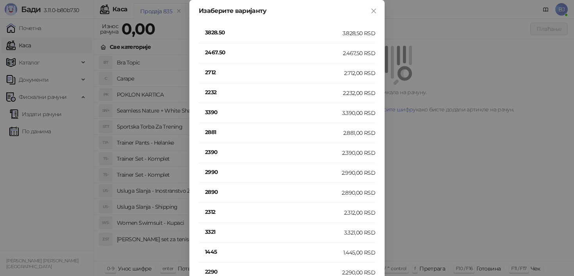
click at [210, 111] on h4 "3390" at bounding box center [273, 112] width 137 height 9
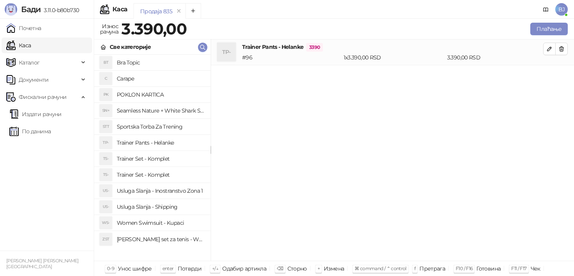
click at [177, 207] on h4 "Usluga Slanja - Shipping" at bounding box center [160, 206] width 87 height 12
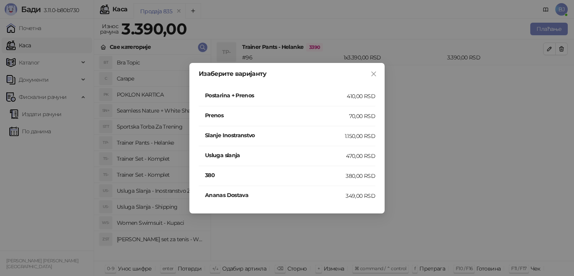
click at [346, 95] on h4 "Postarina + Prenos" at bounding box center [276, 95] width 142 height 9
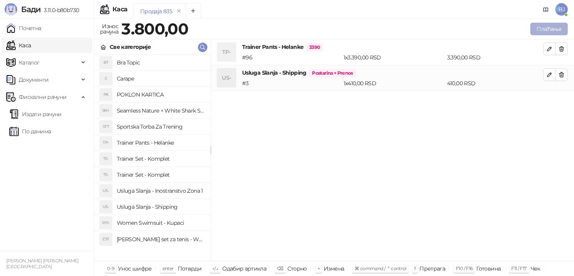
click at [556, 29] on button "Плаћање" at bounding box center [548, 29] width 37 height 12
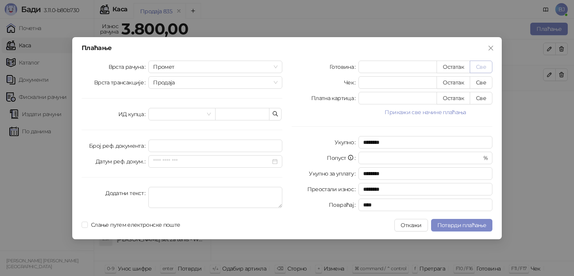
click at [484, 67] on button "Све" at bounding box center [480, 66] width 23 height 12
type input "****"
click at [409, 220] on button "Откажи" at bounding box center [410, 225] width 33 height 12
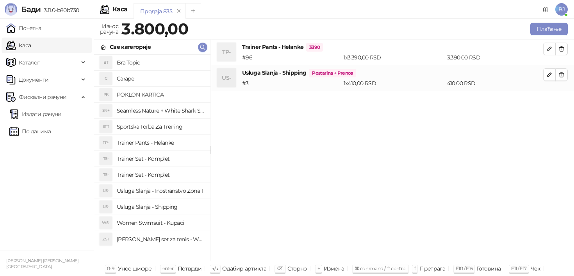
click at [179, 171] on h4 "Trainer Set - Komplet" at bounding box center [160, 174] width 87 height 12
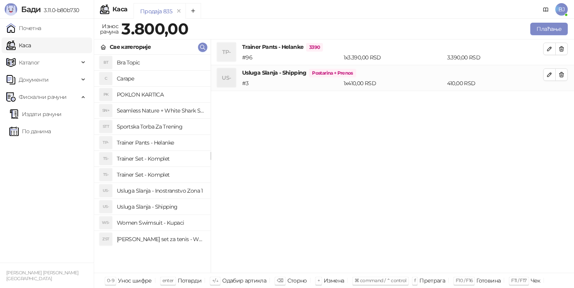
click at [144, 160] on h4 "Trainer Set - Komplet" at bounding box center [160, 158] width 87 height 12
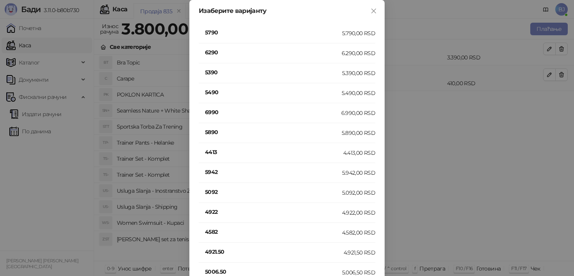
click at [422, 167] on div "Изаберите варијанту 5790 5.790,00 RSD 6290 6.290,00 RSD 5390 5.390,00 RSD 5490 …" at bounding box center [287, 138] width 574 height 276
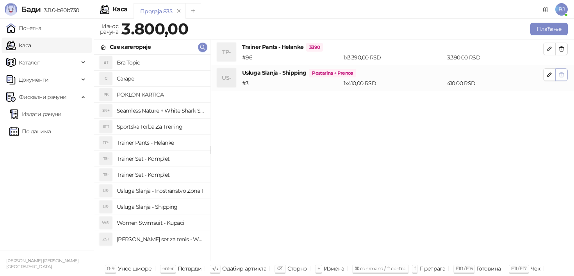
click at [565, 77] on button "button" at bounding box center [561, 74] width 12 height 12
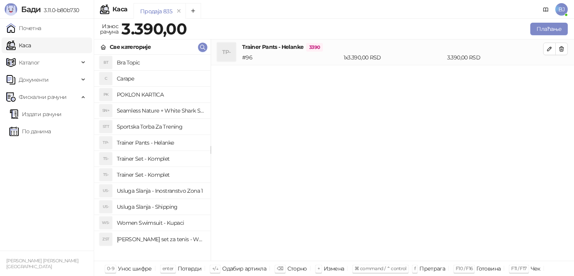
click at [563, 36] on div "Плаћање" at bounding box center [378, 29] width 381 height 16
click at [563, 47] on icon "button" at bounding box center [561, 49] width 6 height 6
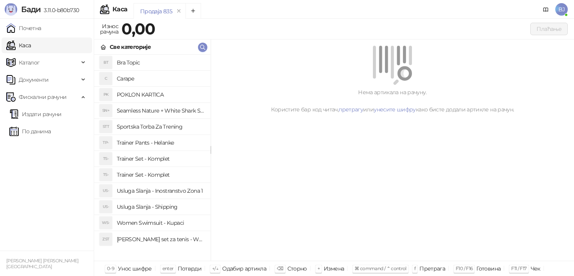
click at [503, 122] on div "Нема артикала на рачуну. Користите бар код читач, претрагу или унесите шифру ка…" at bounding box center [392, 149] width 363 height 221
click at [184, 139] on h4 "Trainer Pants - Helanke" at bounding box center [160, 142] width 87 height 12
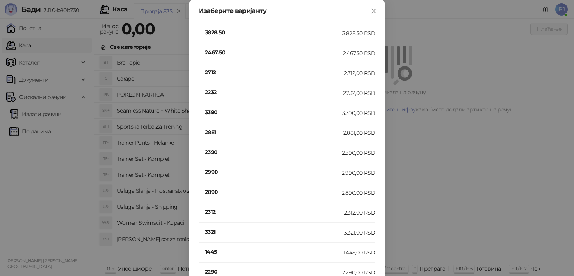
click at [212, 109] on h4 "3390" at bounding box center [273, 112] width 137 height 9
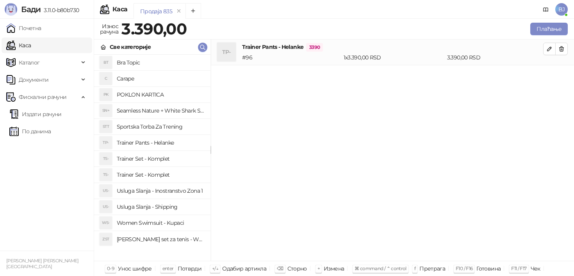
click at [172, 176] on h4 "Trainer Set - Komplet" at bounding box center [160, 174] width 87 height 12
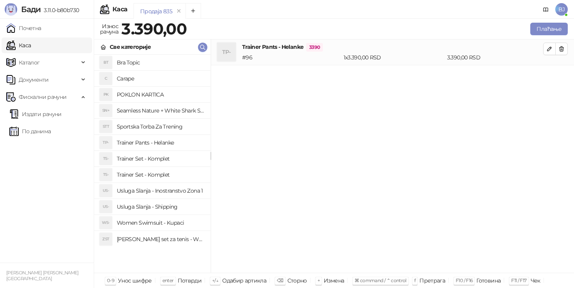
click at [148, 171] on h4 "Trainer Set - Komplet" at bounding box center [160, 174] width 87 height 12
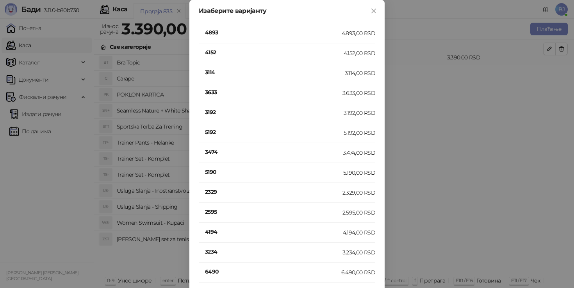
click at [227, 172] on h4 "5190" at bounding box center [274, 171] width 138 height 9
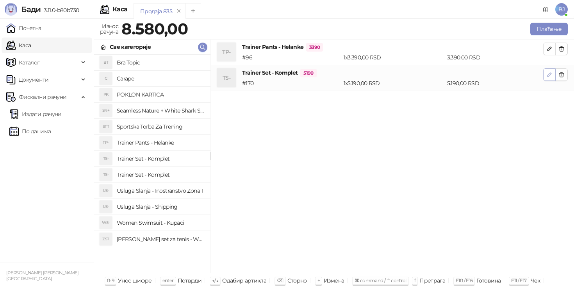
click at [550, 75] on icon "button" at bounding box center [549, 74] width 6 height 6
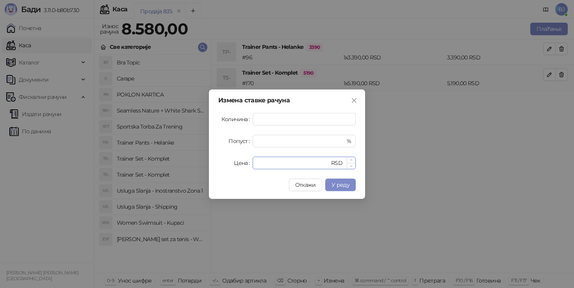
click at [290, 165] on input "****" at bounding box center [293, 163] width 72 height 12
type input "****"
click at [339, 187] on span "У реду" at bounding box center [340, 184] width 18 height 7
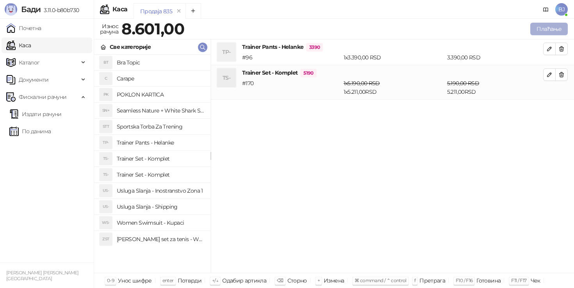
click at [552, 34] on button "Плаћање" at bounding box center [548, 29] width 37 height 12
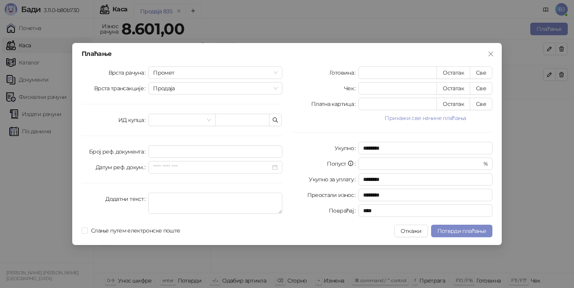
click at [552, 27] on div "Плаћање Врста рачуна Промет Врста трансакције Продаја ИД купца Број реф. докуме…" at bounding box center [287, 144] width 574 height 288
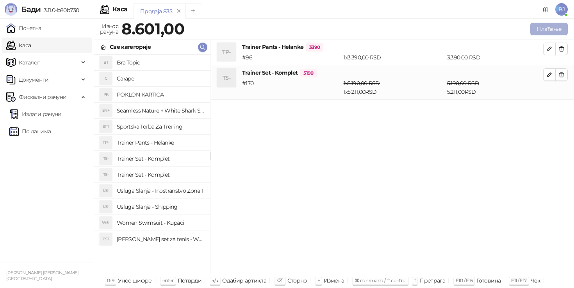
click at [547, 34] on button "Плаћање" at bounding box center [548, 29] width 37 height 12
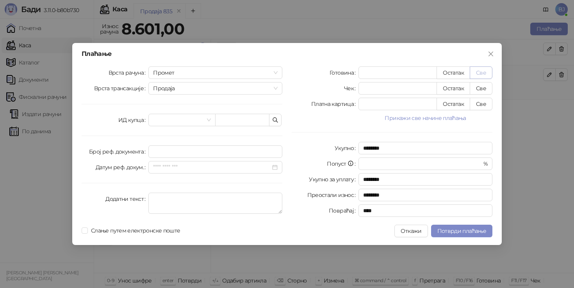
click at [483, 73] on button "Све" at bounding box center [480, 72] width 23 height 12
type input "****"
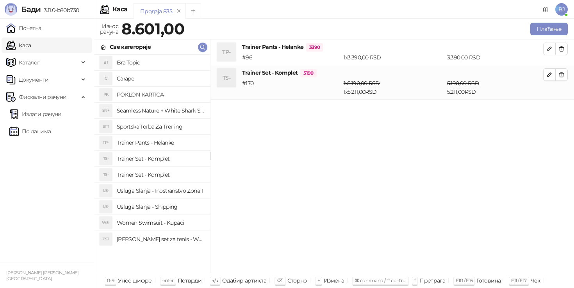
click at [466, 114] on div "TP- Trainer Pants - Helanke 3390 # 96 1 x 3.390,00 RSD 3.390,00 RSD TS- Trainer…" at bounding box center [392, 155] width 363 height 233
click at [173, 209] on h4 "Usluga Slanja - Shipping" at bounding box center [160, 206] width 87 height 12
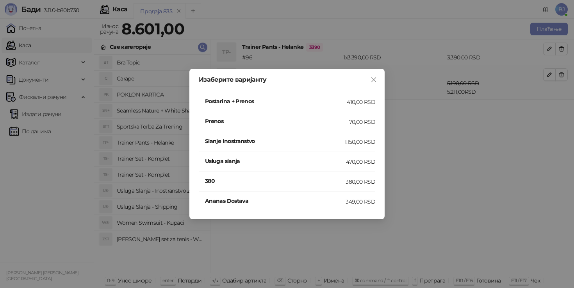
click at [352, 102] on div "410,00 RSD" at bounding box center [361, 102] width 28 height 9
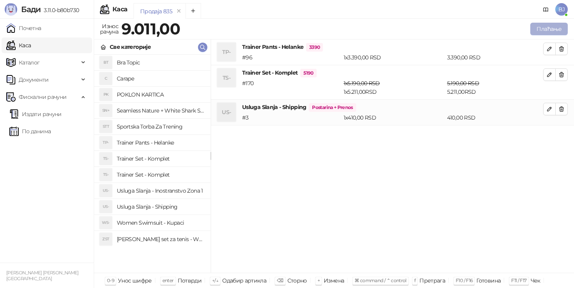
click at [559, 26] on button "Плаћање" at bounding box center [548, 29] width 37 height 12
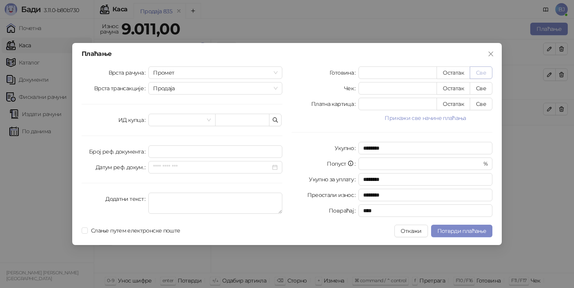
click at [482, 75] on button "Све" at bounding box center [480, 72] width 23 height 12
type input "****"
click at [477, 230] on span "Потврди плаћање" at bounding box center [461, 230] width 49 height 7
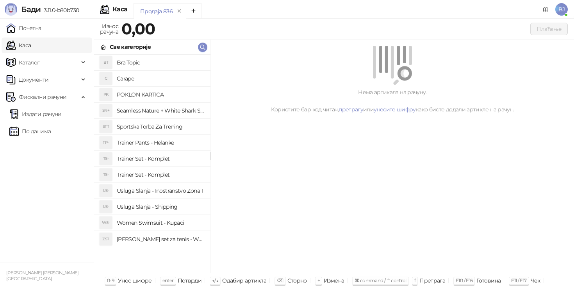
click at [172, 140] on h4 "Trainer Pants - Helanke" at bounding box center [160, 142] width 87 height 12
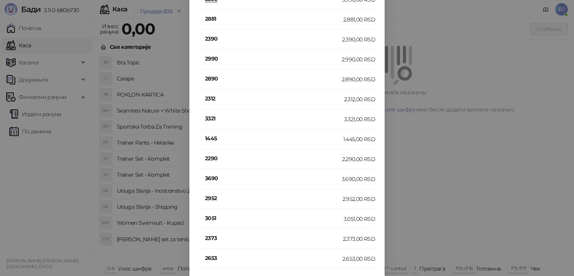
scroll to position [108, 0]
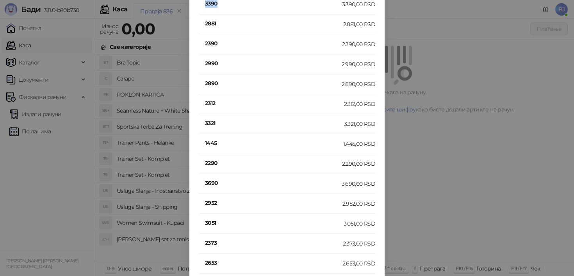
click at [215, 2] on h4 "3390" at bounding box center [273, 3] width 137 height 9
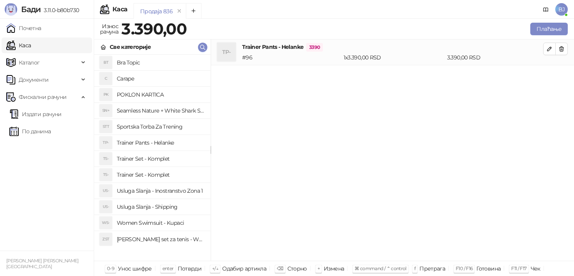
scroll to position [0, 0]
click at [173, 145] on h4 "Trainer Pants - Helanke" at bounding box center [160, 142] width 87 height 12
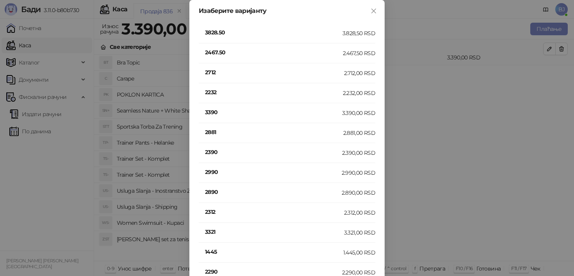
scroll to position [173, 0]
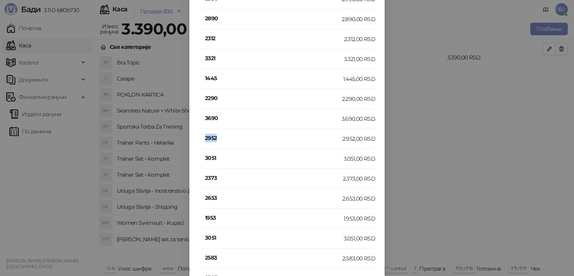
click at [210, 140] on h4 "2952" at bounding box center [273, 137] width 137 height 9
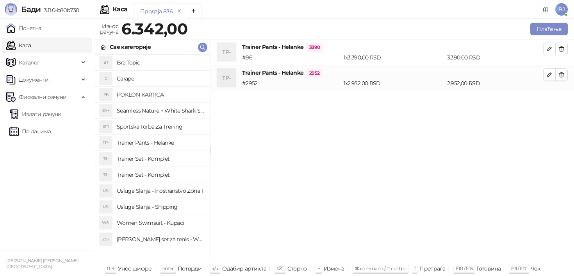
click at [167, 142] on h4 "Trainer Pants - Helanke" at bounding box center [160, 142] width 87 height 12
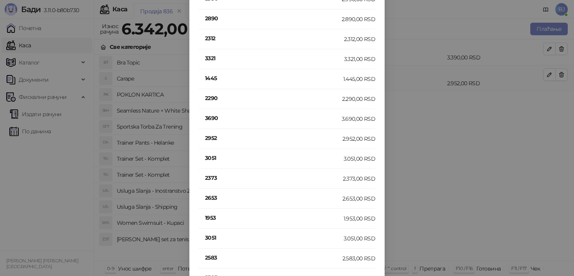
scroll to position [0, 0]
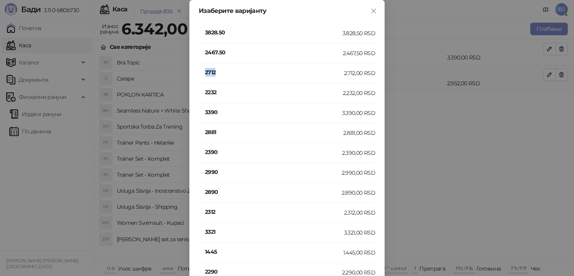
click at [209, 74] on h4 "2712" at bounding box center [274, 72] width 139 height 9
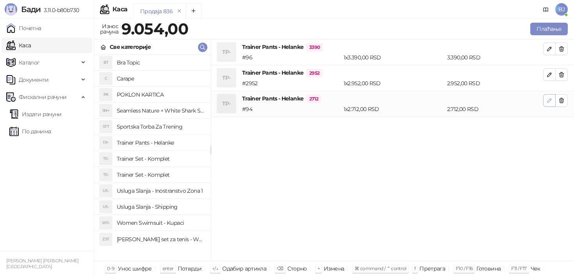
click at [551, 102] on icon "button" at bounding box center [549, 100] width 6 height 6
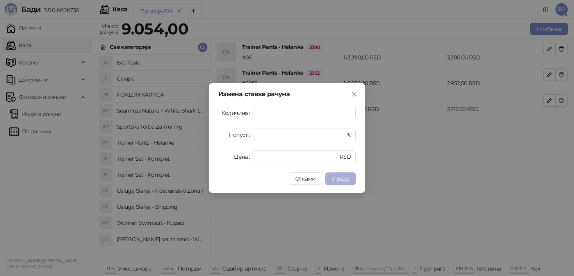
type input "*"
click at [345, 177] on span "У реду" at bounding box center [340, 178] width 18 height 7
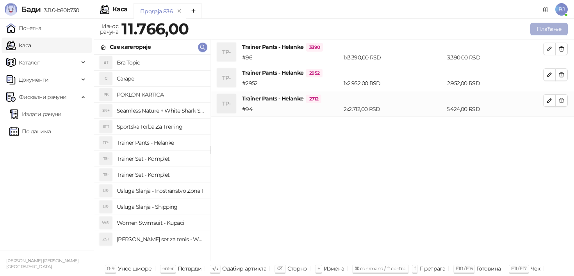
click at [544, 30] on button "Плаћање" at bounding box center [548, 29] width 37 height 12
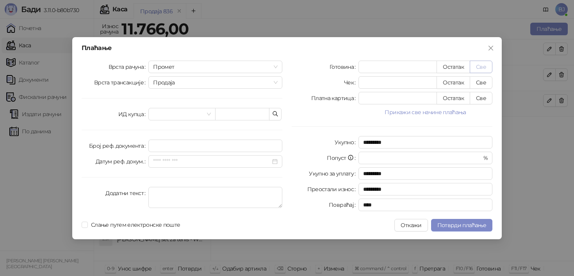
click at [483, 71] on button "Све" at bounding box center [480, 66] width 23 height 12
type input "*****"
type input "****"
click at [466, 222] on span "Потврди плаћање" at bounding box center [461, 224] width 49 height 7
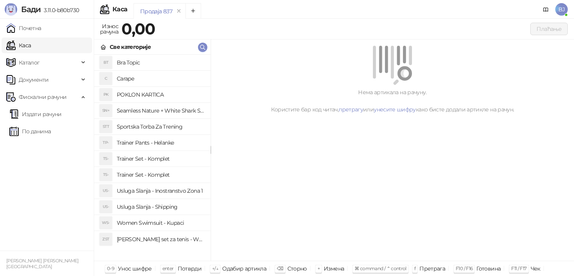
click at [160, 150] on li "TP- Trainer Pants - Helanke" at bounding box center [152, 143] width 116 height 16
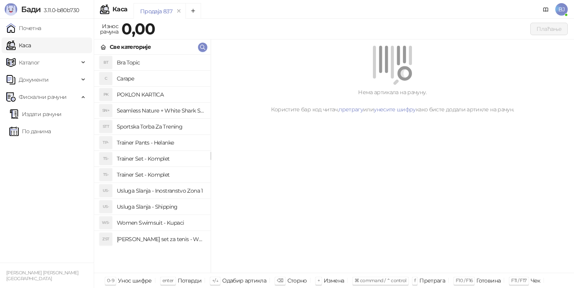
click at [159, 161] on h4 "Trainer Set - Komplet" at bounding box center [160, 158] width 87 height 12
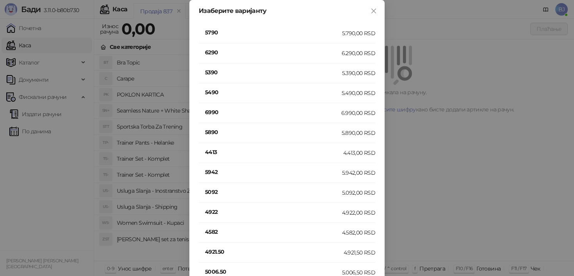
scroll to position [472, 0]
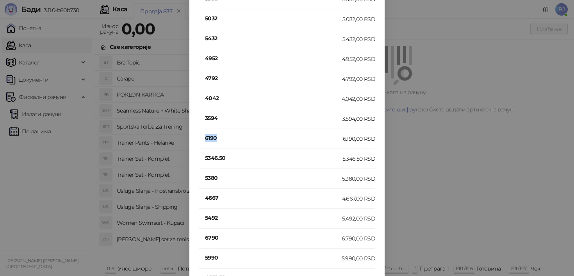
click at [205, 135] on h4 "6190" at bounding box center [274, 137] width 138 height 9
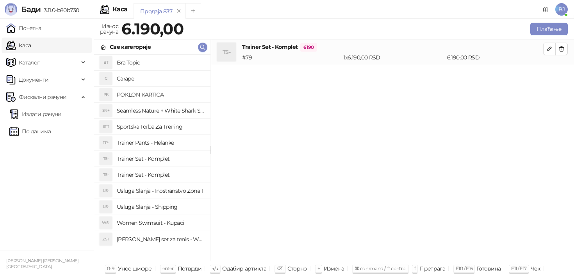
scroll to position [0, 0]
click at [169, 157] on h4 "Trainer Set - Komplet" at bounding box center [160, 158] width 87 height 12
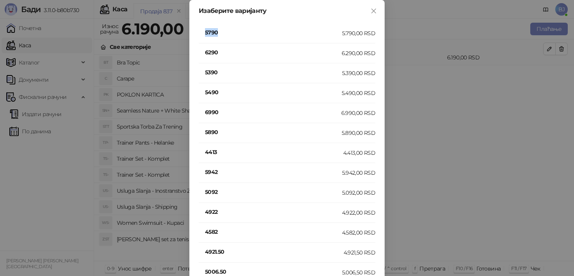
click at [212, 35] on h4 "5790" at bounding box center [273, 32] width 137 height 9
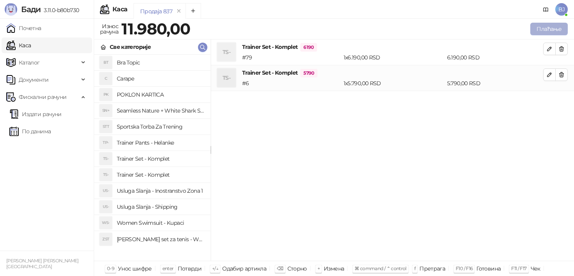
click at [546, 28] on button "Плаћање" at bounding box center [548, 29] width 37 height 12
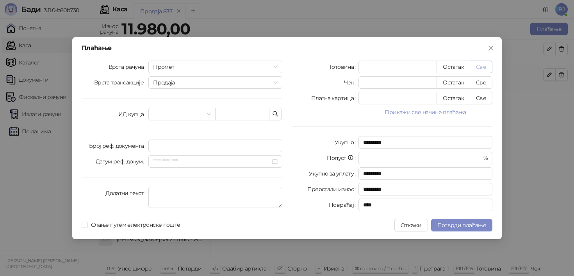
click at [483, 62] on button "Све" at bounding box center [480, 66] width 23 height 12
type input "*****"
type input "****"
click at [463, 222] on span "Потврди плаћање" at bounding box center [461, 224] width 49 height 7
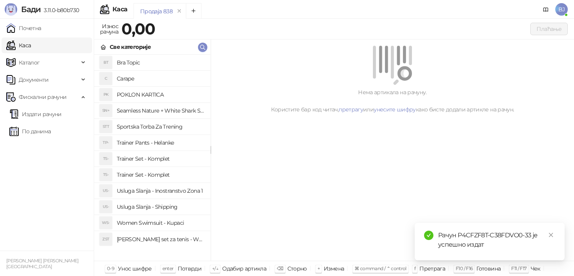
click at [178, 158] on h4 "Trainer Set - Komplet" at bounding box center [160, 158] width 87 height 12
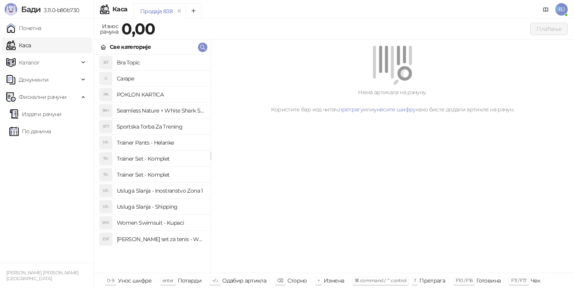
click at [149, 172] on h4 "Trainer Set - Komplet" at bounding box center [160, 174] width 87 height 12
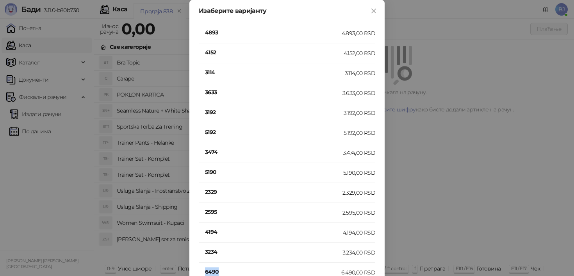
click at [210, 270] on h4 "6490" at bounding box center [273, 271] width 136 height 9
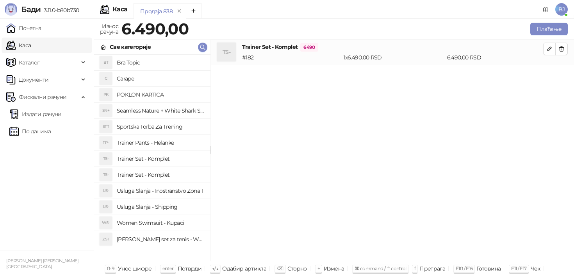
click at [177, 204] on h4 "Usluga Slanja - Shipping" at bounding box center [160, 206] width 87 height 12
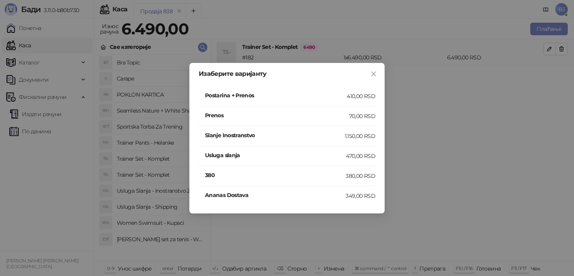
click at [350, 97] on div "410,00 RSD" at bounding box center [361, 96] width 28 height 9
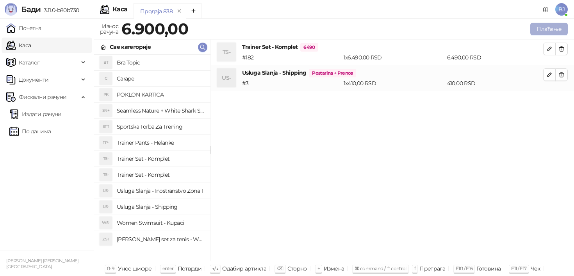
click at [556, 23] on button "Плаћање" at bounding box center [548, 29] width 37 height 12
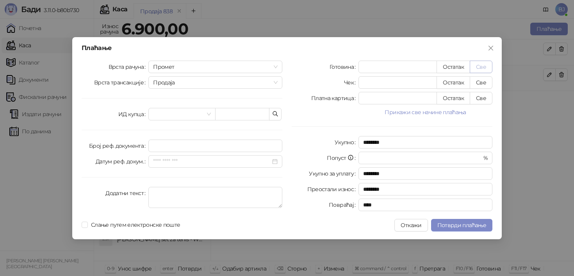
click at [485, 67] on button "Све" at bounding box center [480, 66] width 23 height 12
type input "****"
click at [453, 219] on button "Потврди плаћање" at bounding box center [461, 225] width 61 height 12
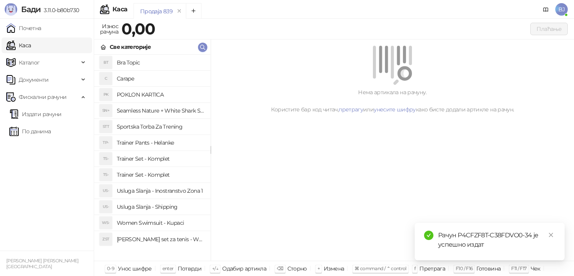
click at [167, 140] on h4 "Trainer Pants - Helanke" at bounding box center [160, 142] width 87 height 12
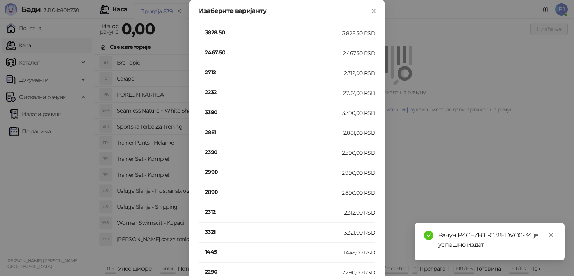
click at [215, 114] on h4 "3390" at bounding box center [273, 112] width 137 height 9
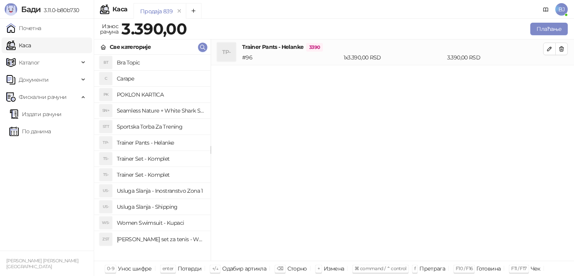
click at [173, 204] on h4 "Usluga Slanja - Shipping" at bounding box center [160, 206] width 87 height 12
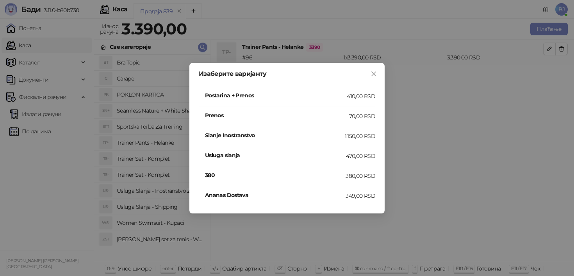
click at [349, 102] on li "Postarina + Prenos 410,00 RSD" at bounding box center [287, 96] width 176 height 20
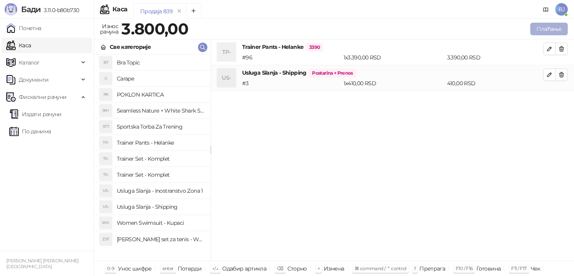
click at [546, 27] on button "Плаћање" at bounding box center [548, 29] width 37 height 12
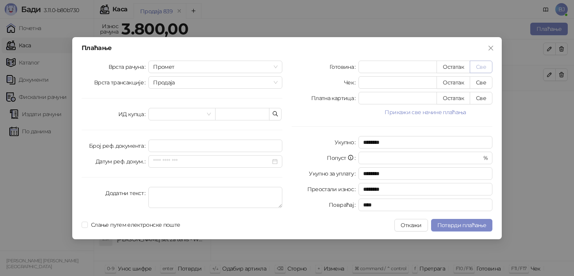
click at [486, 65] on button "Све" at bounding box center [480, 66] width 23 height 12
type input "****"
click at [453, 223] on span "Потврди плаћање" at bounding box center [461, 224] width 49 height 7
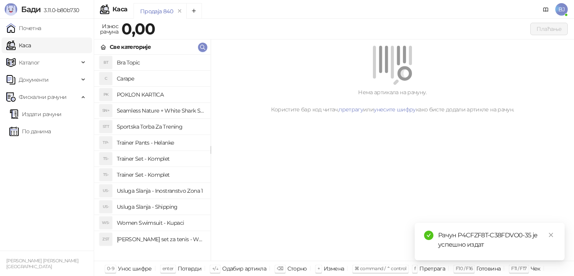
click at [167, 143] on h4 "Trainer Pants - Helanke" at bounding box center [160, 142] width 87 height 12
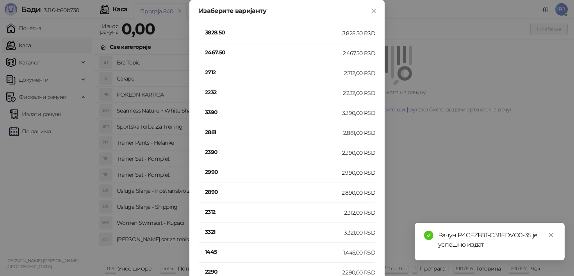
click at [211, 76] on h4 "2712" at bounding box center [274, 72] width 139 height 9
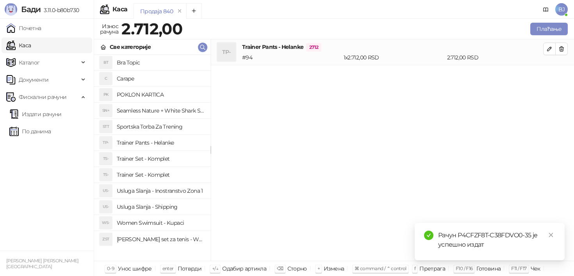
click at [159, 210] on h4 "Usluga Slanja - Shipping" at bounding box center [160, 206] width 87 height 12
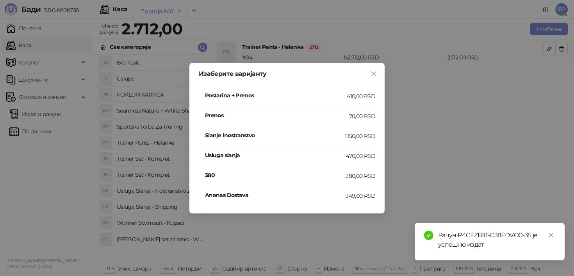
click at [338, 100] on div "Postarina + Prenos" at bounding box center [276, 96] width 142 height 10
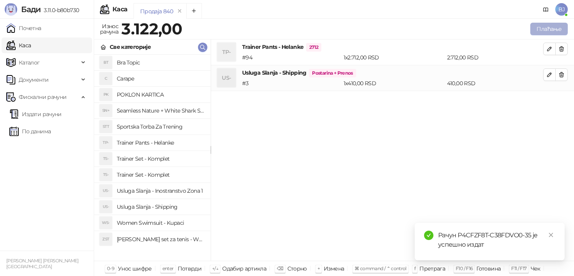
click at [540, 26] on button "Плаћање" at bounding box center [548, 29] width 37 height 12
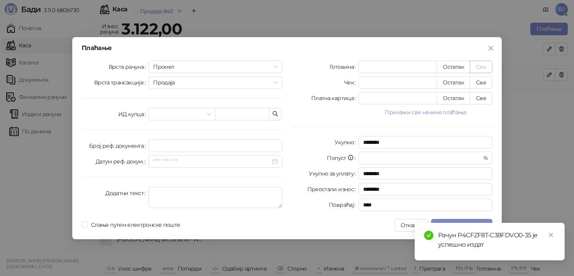
click at [480, 64] on button "Све" at bounding box center [480, 66] width 23 height 12
type input "****"
click at [549, 236] on icon "close" at bounding box center [550, 234] width 5 height 5
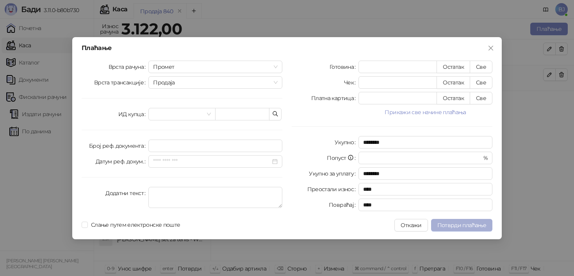
click at [473, 226] on span "Потврди плаћање" at bounding box center [461, 224] width 49 height 7
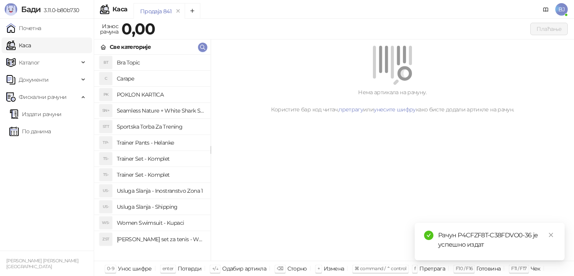
click at [157, 176] on h4 "Trainer Set - Komplet" at bounding box center [160, 174] width 87 height 12
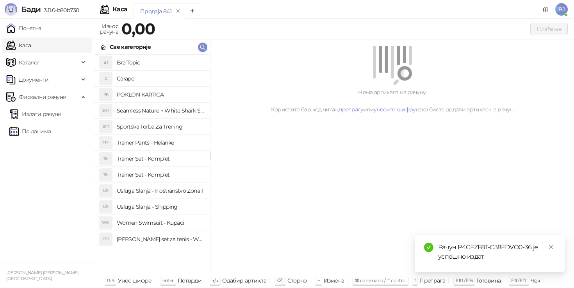
click at [164, 159] on h4 "Trainer Set - Komplet" at bounding box center [160, 158] width 87 height 12
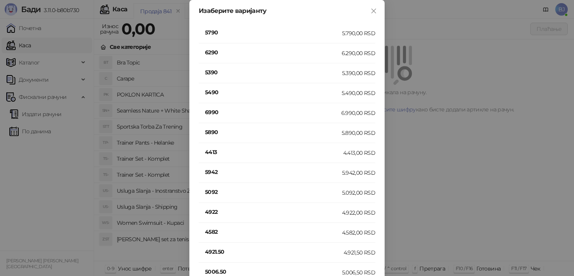
click at [210, 73] on h4 "5390" at bounding box center [273, 72] width 137 height 9
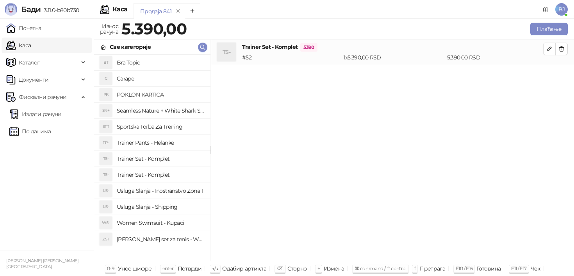
click at [161, 204] on h4 "Usluga Slanja - Shipping" at bounding box center [160, 206] width 87 height 12
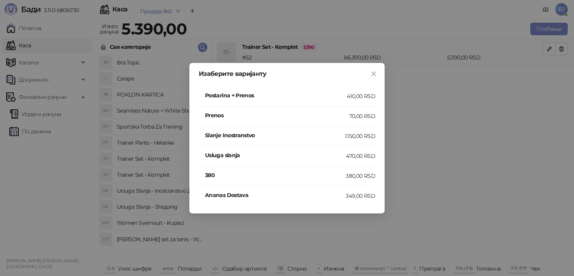
click at [330, 102] on li "Postarina + Prenos 410,00 RSD" at bounding box center [287, 96] width 176 height 20
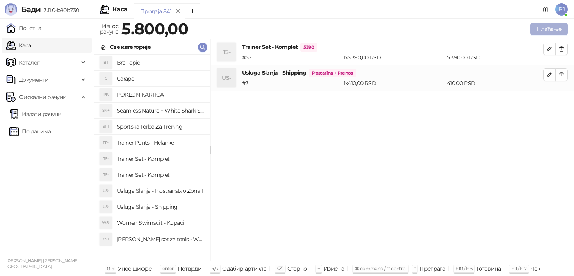
click at [542, 32] on button "Плаћање" at bounding box center [548, 29] width 37 height 12
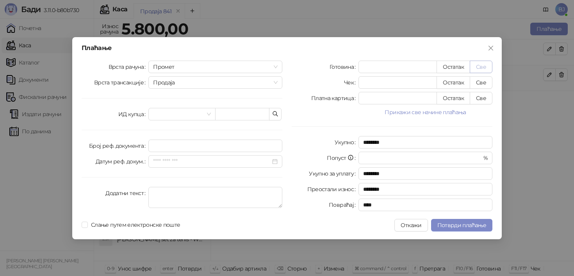
click at [482, 68] on button "Све" at bounding box center [480, 66] width 23 height 12
type input "****"
click at [467, 219] on button "Потврди плаћање" at bounding box center [461, 225] width 61 height 12
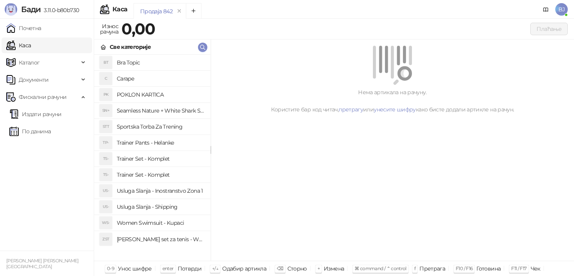
click at [162, 177] on h4 "Trainer Set - Komplet" at bounding box center [160, 174] width 87 height 12
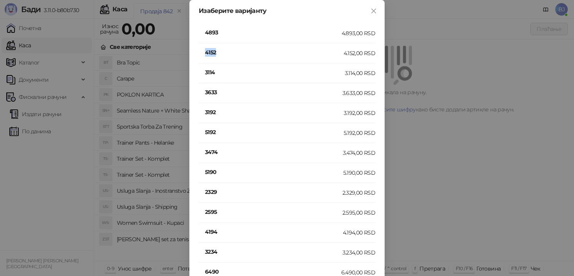
click at [212, 53] on h4 "4152" at bounding box center [274, 52] width 139 height 9
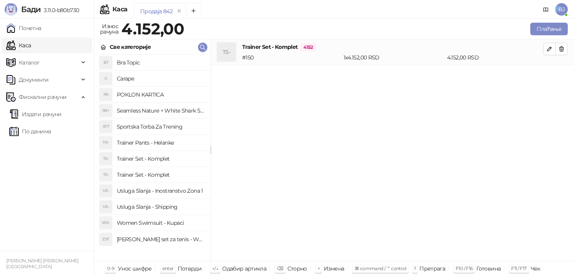
click at [172, 206] on h4 "Usluga Slanja - Shipping" at bounding box center [160, 206] width 87 height 12
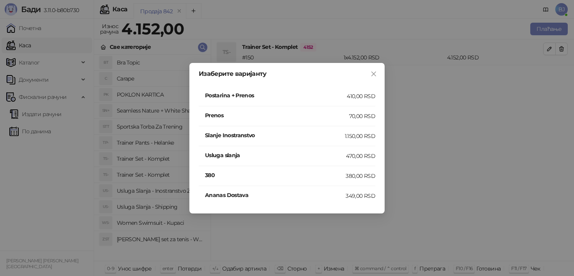
click at [343, 102] on li "Postarina + Prenos 410,00 RSD" at bounding box center [287, 96] width 176 height 20
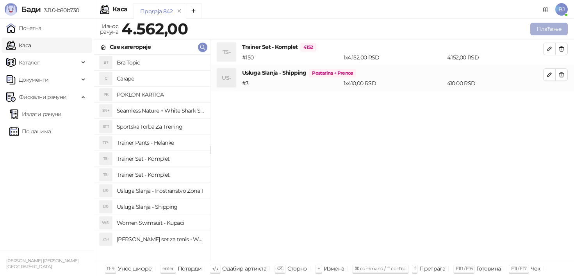
click at [540, 27] on button "Плаћање" at bounding box center [548, 29] width 37 height 12
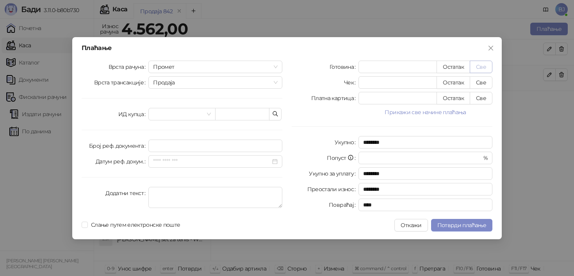
click at [486, 69] on button "Све" at bounding box center [480, 66] width 23 height 12
type input "****"
click at [473, 227] on span "Потврди плаћање" at bounding box center [461, 224] width 49 height 7
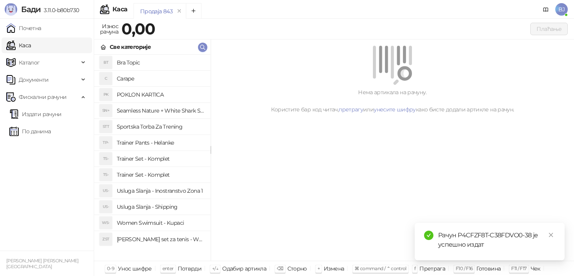
click at [167, 161] on h4 "Trainer Set - Komplet" at bounding box center [160, 158] width 87 height 12
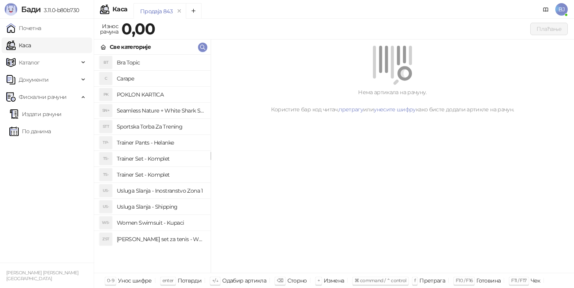
click at [175, 154] on h4 "Trainer Set - Komplet" at bounding box center [160, 158] width 87 height 12
click at [155, 169] on h4 "Trainer Set - Komplet" at bounding box center [160, 174] width 87 height 12
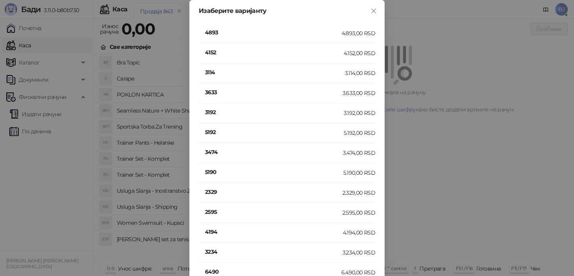
click at [210, 49] on h4 "4152" at bounding box center [274, 52] width 139 height 9
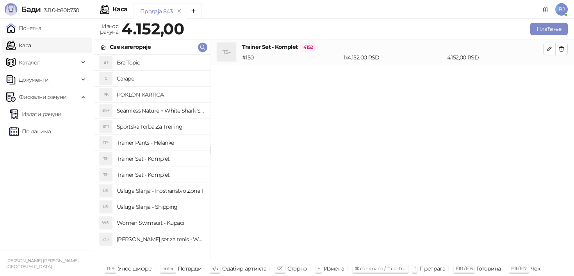
click at [170, 208] on h4 "Usluga Slanja - Shipping" at bounding box center [160, 206] width 87 height 12
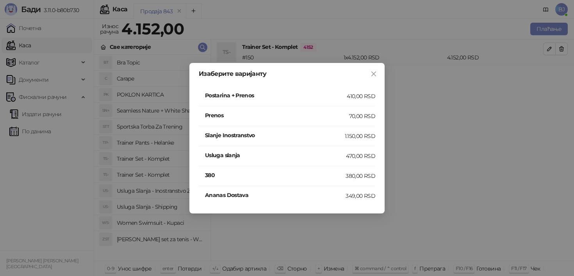
click at [351, 98] on div "410,00 RSD" at bounding box center [361, 96] width 28 height 9
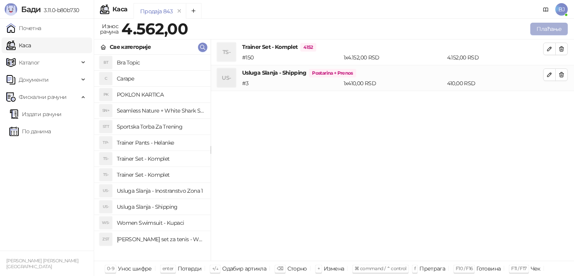
click at [551, 24] on button "Плаћање" at bounding box center [548, 29] width 37 height 12
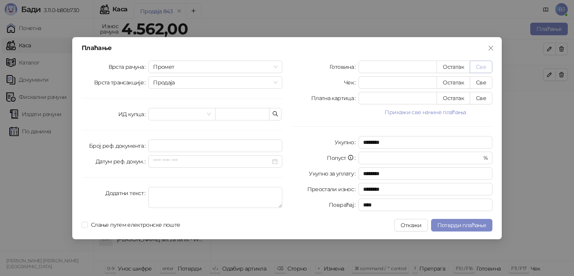
click at [481, 65] on button "Све" at bounding box center [480, 66] width 23 height 12
type input "****"
click at [426, 225] on button "Откажи" at bounding box center [410, 225] width 33 height 12
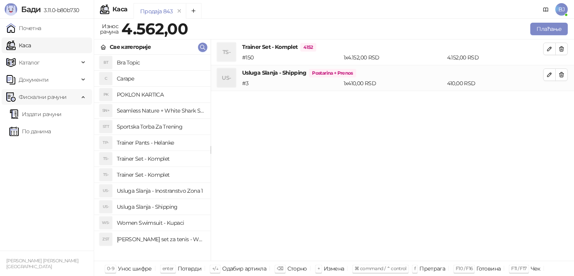
click at [76, 99] on span "Фискални рачуни" at bounding box center [42, 97] width 73 height 16
click at [40, 120] on link "Издати рачуни" at bounding box center [35, 114] width 52 height 16
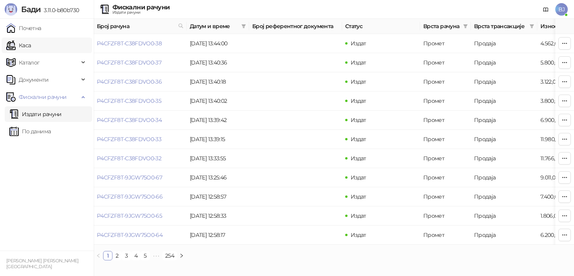
click at [27, 43] on link "Каса" at bounding box center [18, 45] width 25 height 16
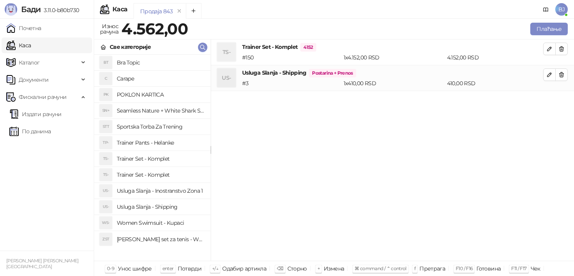
click at [148, 173] on h4 "Trainer Set - Komplet" at bounding box center [160, 174] width 87 height 12
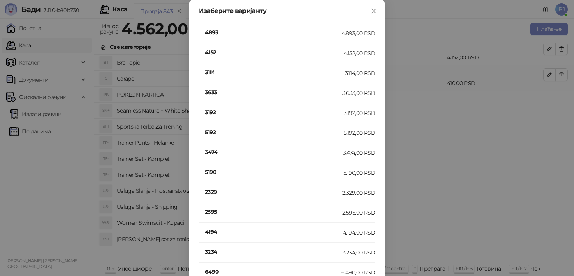
click at [212, 53] on h4 "4152" at bounding box center [274, 52] width 139 height 9
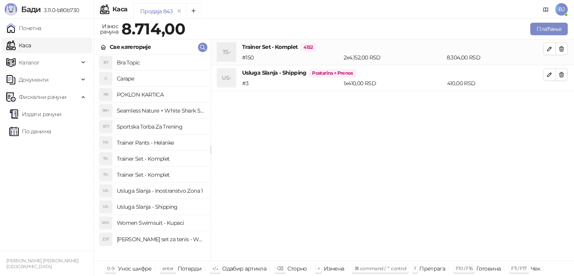
click at [158, 220] on h4 "Women Swimsuit - Kupaci" at bounding box center [160, 222] width 87 height 12
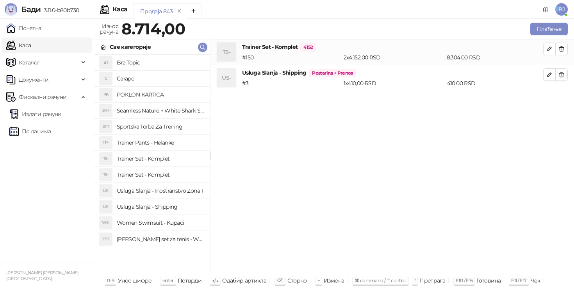
click at [177, 206] on h4 "Usluga Slanja - Shipping" at bounding box center [160, 206] width 87 height 12
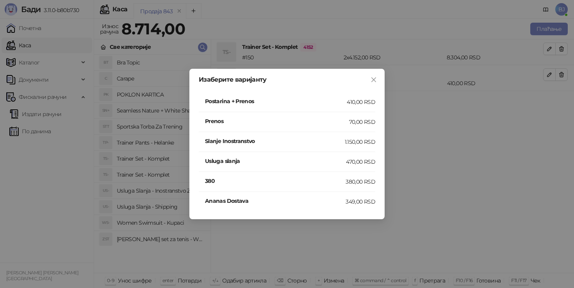
click at [244, 101] on h4 "Postarina + Prenos" at bounding box center [276, 101] width 142 height 9
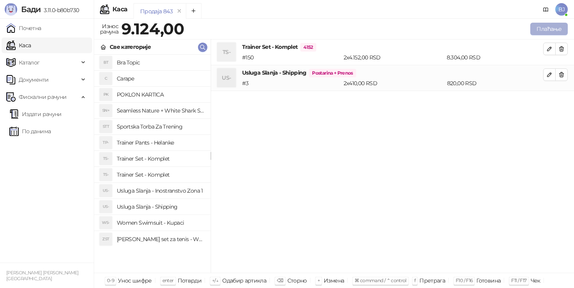
click at [551, 24] on button "Плаћање" at bounding box center [548, 29] width 37 height 12
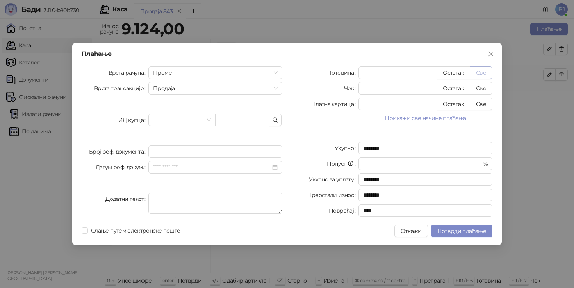
click at [484, 76] on button "Све" at bounding box center [480, 72] width 23 height 12
type input "****"
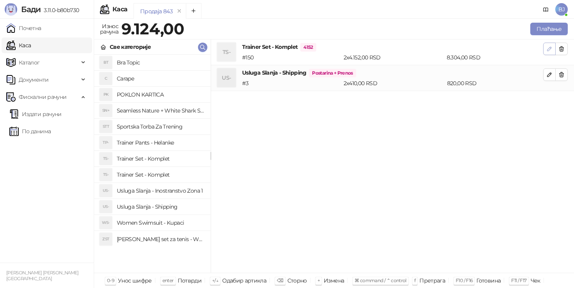
click at [550, 51] on icon "button" at bounding box center [549, 49] width 6 height 6
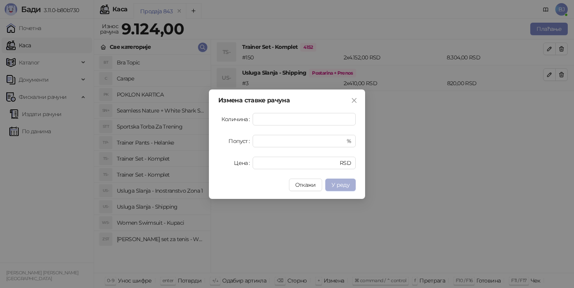
type input "*"
click at [347, 185] on span "У реду" at bounding box center [340, 184] width 18 height 7
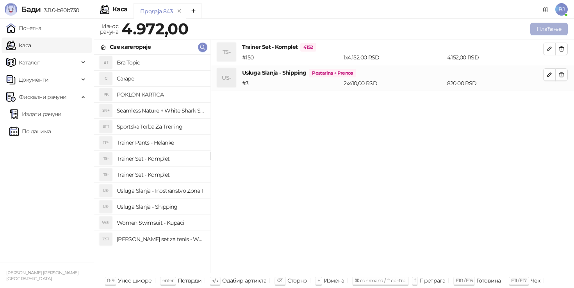
click at [547, 30] on button "Плаћање" at bounding box center [548, 29] width 37 height 12
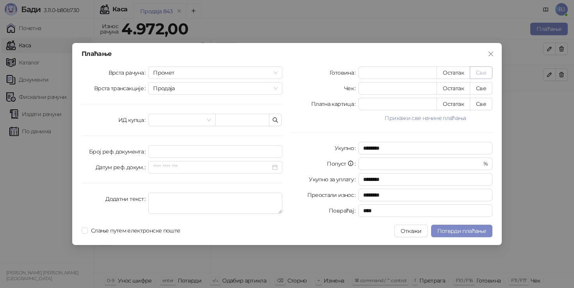
click at [478, 73] on button "Све" at bounding box center [480, 72] width 23 height 12
type input "****"
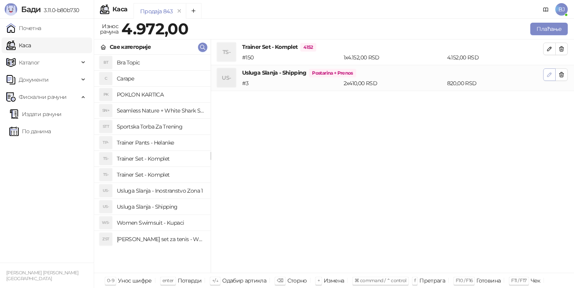
click at [550, 76] on icon "button" at bounding box center [549, 74] width 6 height 6
type input "*"
type input "***"
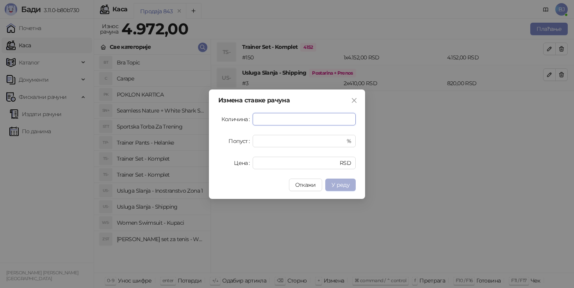
type input "*"
click at [342, 188] on span "У реду" at bounding box center [340, 184] width 18 height 7
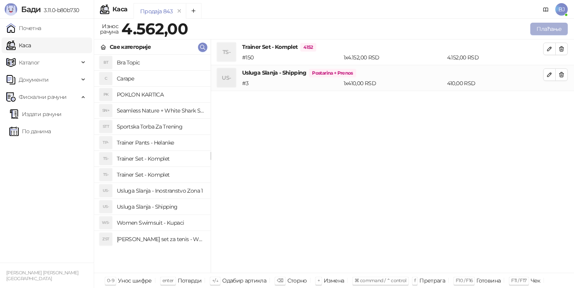
click at [540, 34] on button "Плаћање" at bounding box center [548, 29] width 37 height 12
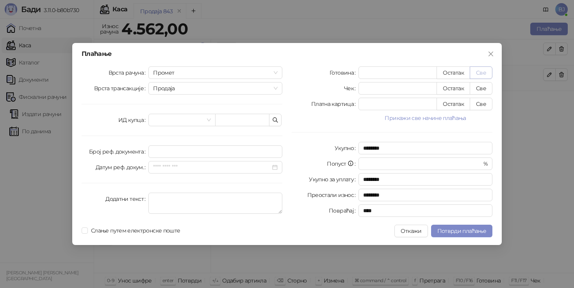
click at [482, 74] on button "Све" at bounding box center [480, 72] width 23 height 12
type input "****"
click at [463, 234] on button "Потврди плаћање" at bounding box center [461, 230] width 61 height 12
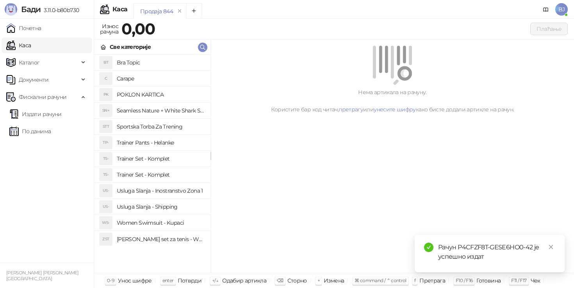
click at [160, 172] on h4 "Trainer Set - Komplet" at bounding box center [160, 174] width 87 height 12
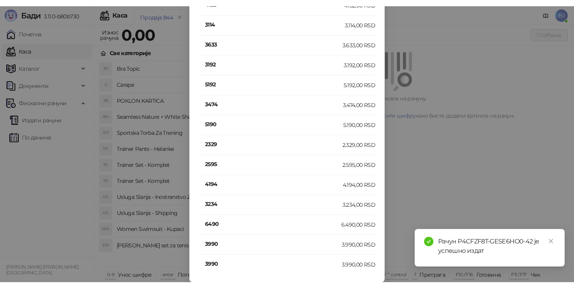
scroll to position [54, 0]
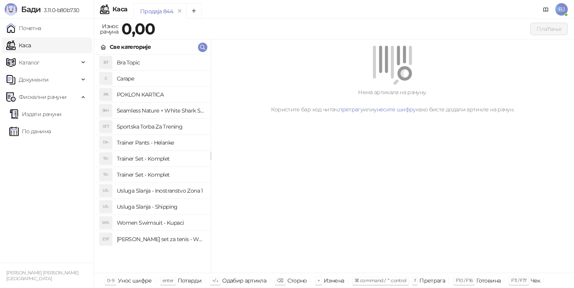
click at [166, 178] on h4 "Trainer Set - Komplet" at bounding box center [160, 174] width 87 height 12
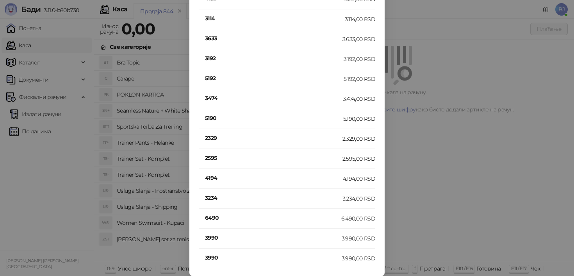
scroll to position [42, 0]
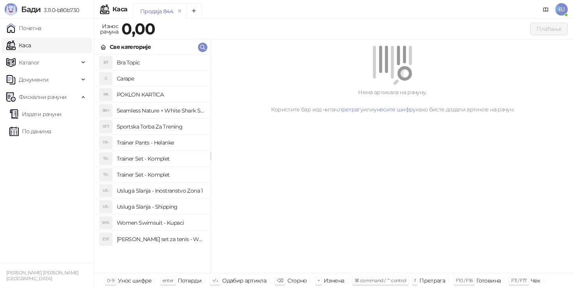
click at [169, 160] on h4 "Trainer Set - Komplet" at bounding box center [160, 158] width 87 height 12
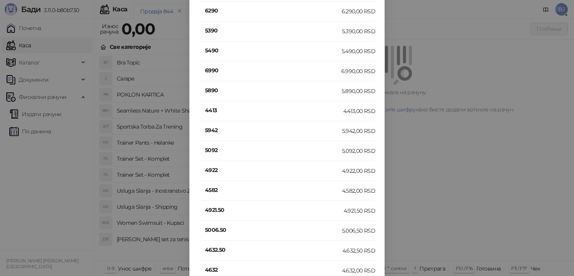
click at [212, 267] on h4 "4632" at bounding box center [273, 269] width 137 height 9
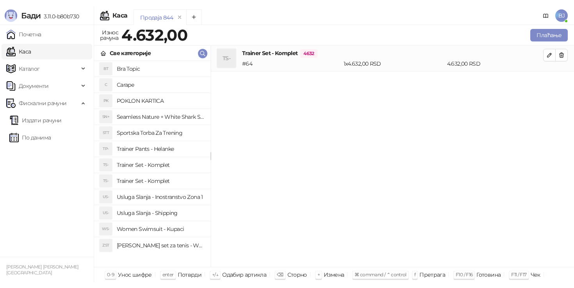
scroll to position [0, 0]
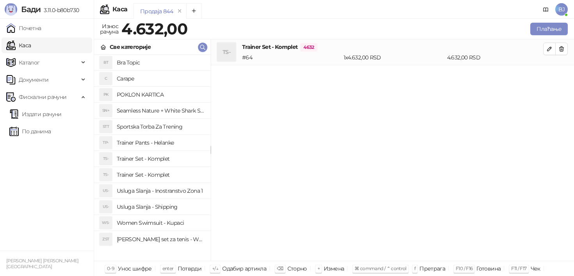
click at [172, 203] on h4 "Usluga Slanja - Shipping" at bounding box center [160, 206] width 87 height 12
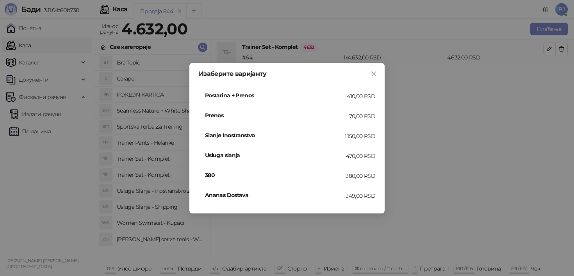
click at [326, 99] on h4 "Postarina + Prenos" at bounding box center [276, 95] width 142 height 9
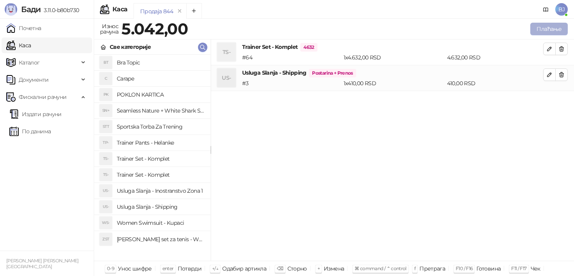
click at [543, 29] on button "Плаћање" at bounding box center [548, 29] width 37 height 12
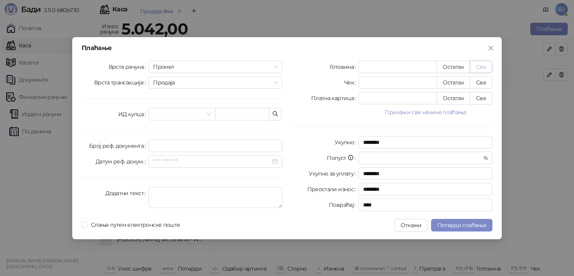
click at [483, 64] on button "Све" at bounding box center [480, 66] width 23 height 12
type input "****"
click at [466, 228] on span "Потврди плаћање" at bounding box center [461, 224] width 49 height 7
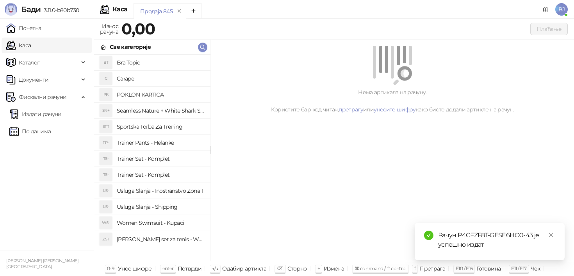
click at [170, 174] on h4 "Trainer Set - Komplet" at bounding box center [160, 174] width 87 height 12
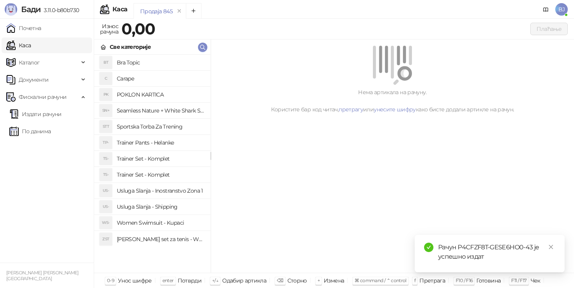
click at [145, 164] on h4 "Trainer Set - Komplet" at bounding box center [160, 158] width 87 height 12
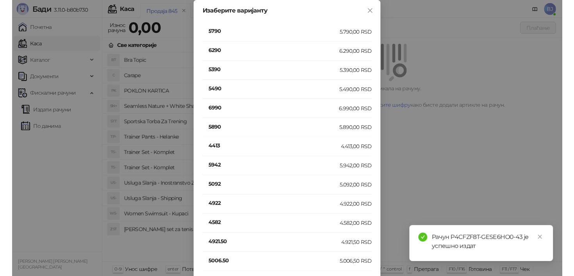
scroll to position [148, 0]
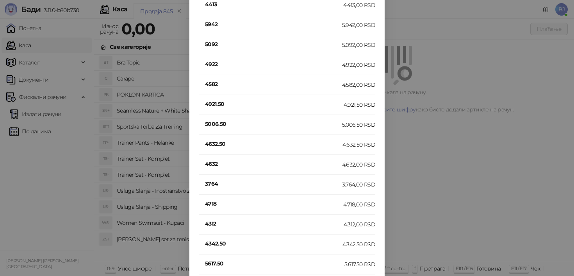
click at [207, 166] on h4 "4632" at bounding box center [273, 163] width 137 height 9
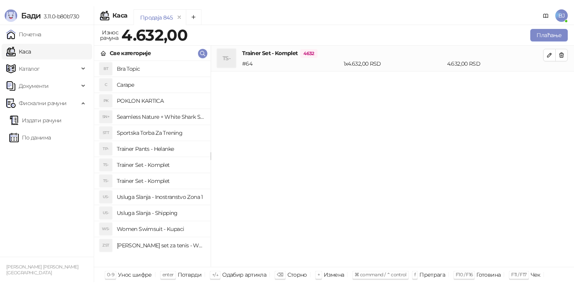
scroll to position [0, 0]
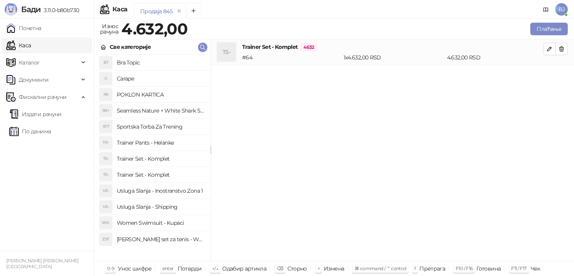
click at [180, 220] on h4 "Women Swimsuit - Kupaci" at bounding box center [160, 222] width 87 height 12
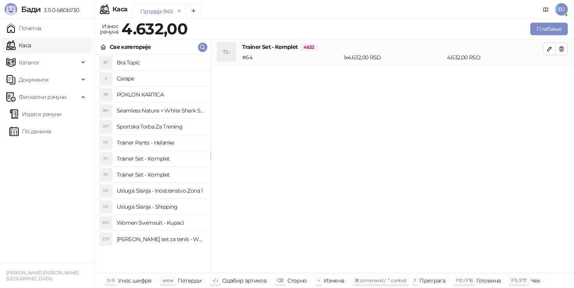
click at [167, 208] on h4 "Usluga Slanja - Shipping" at bounding box center [160, 206] width 87 height 12
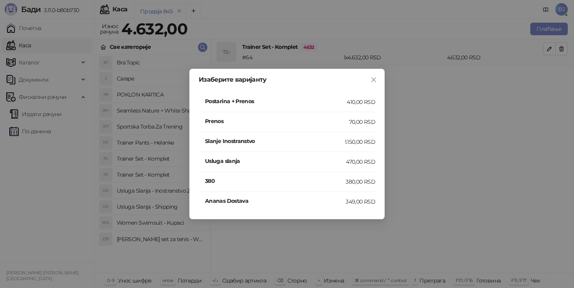
click at [316, 107] on li "Postarina + Prenos 410,00 RSD" at bounding box center [287, 102] width 176 height 20
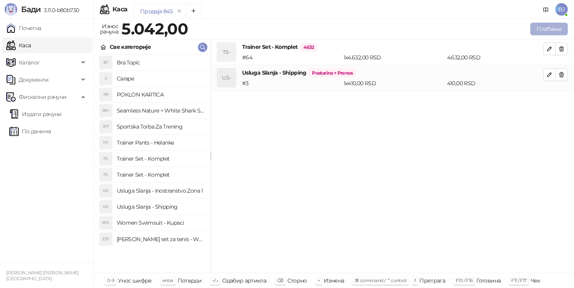
click at [545, 28] on button "Плаћање" at bounding box center [548, 29] width 37 height 12
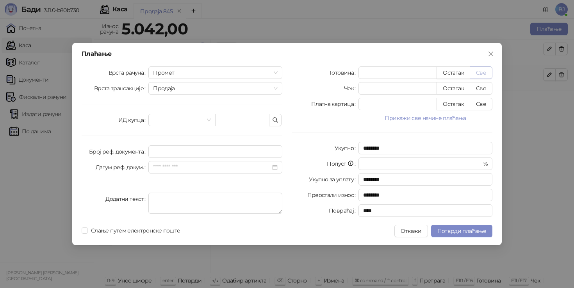
click at [482, 76] on button "Све" at bounding box center [480, 72] width 23 height 12
type input "****"
click at [450, 229] on span "Потврди плаћање" at bounding box center [461, 230] width 49 height 7
